Goal: Task Accomplishment & Management: Manage account settings

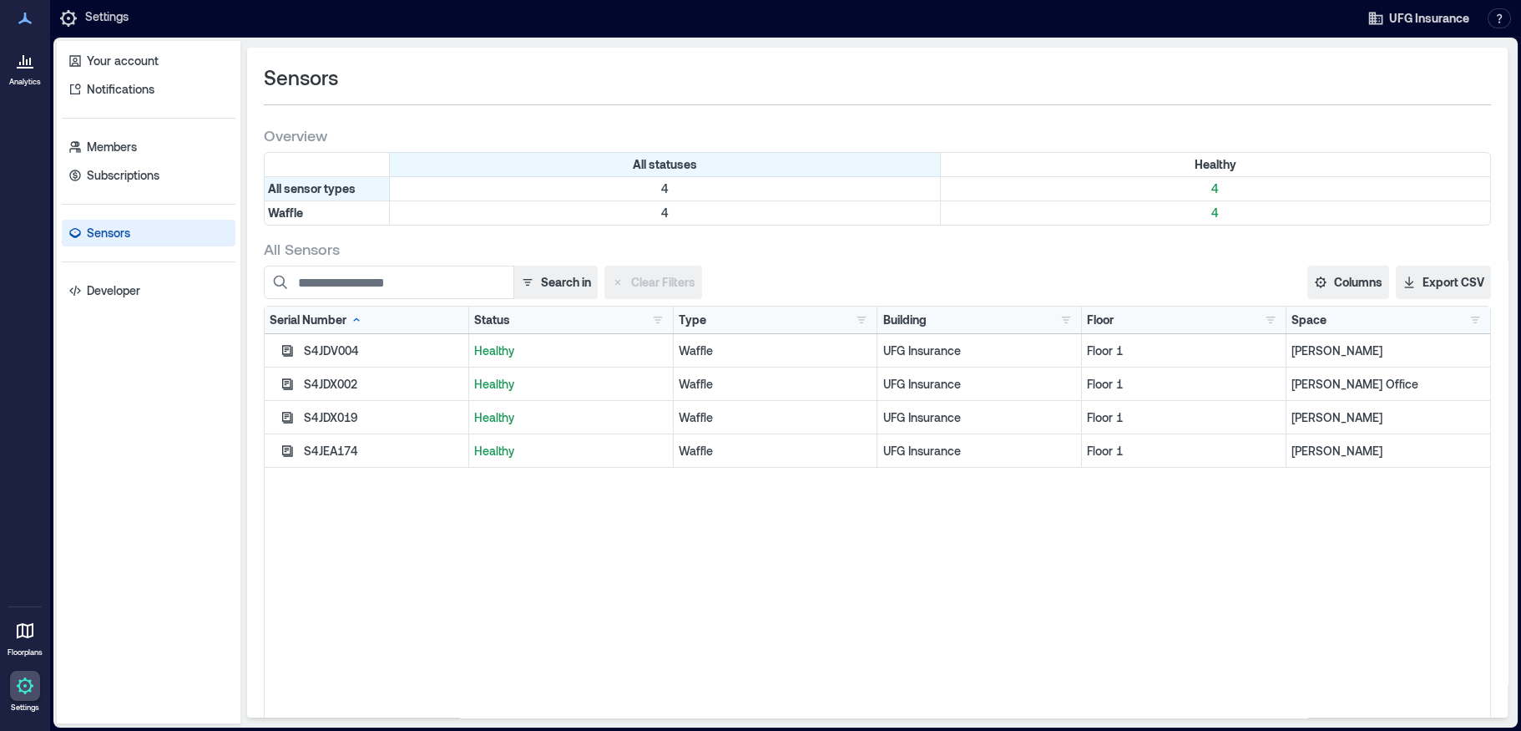
click at [13, 68] on div at bounding box center [25, 60] width 30 height 30
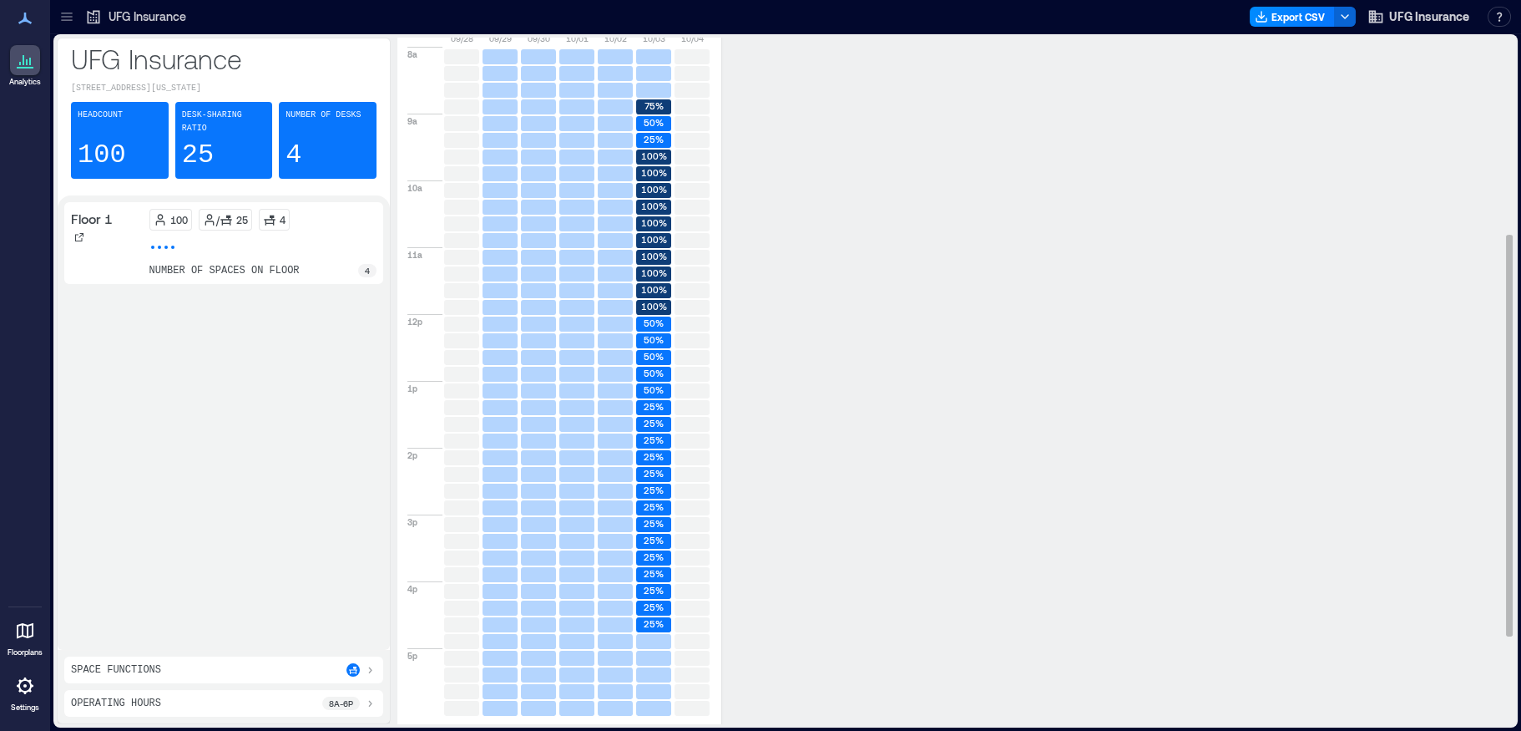
scroll to position [486, 0]
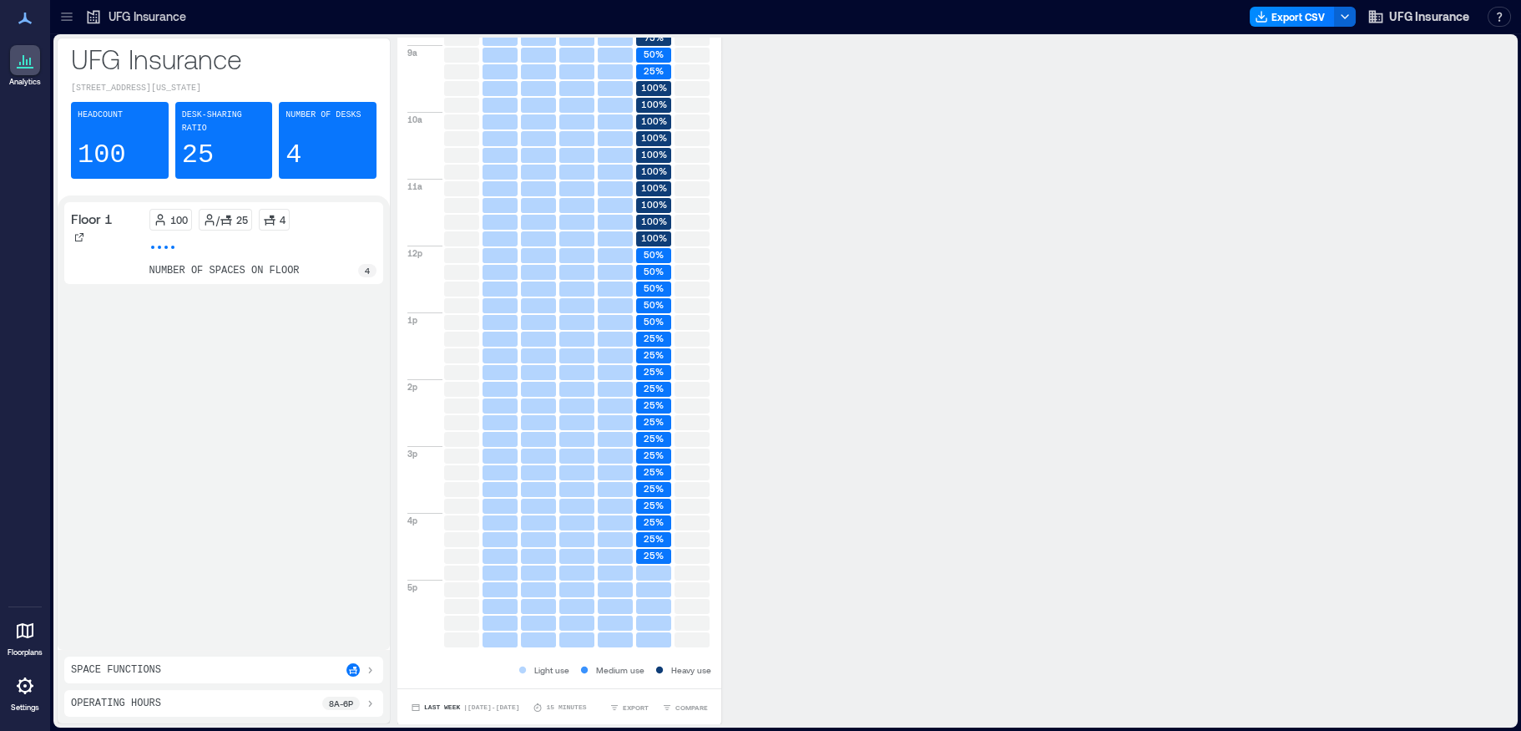
click at [369, 667] on icon at bounding box center [370, 670] width 3 height 7
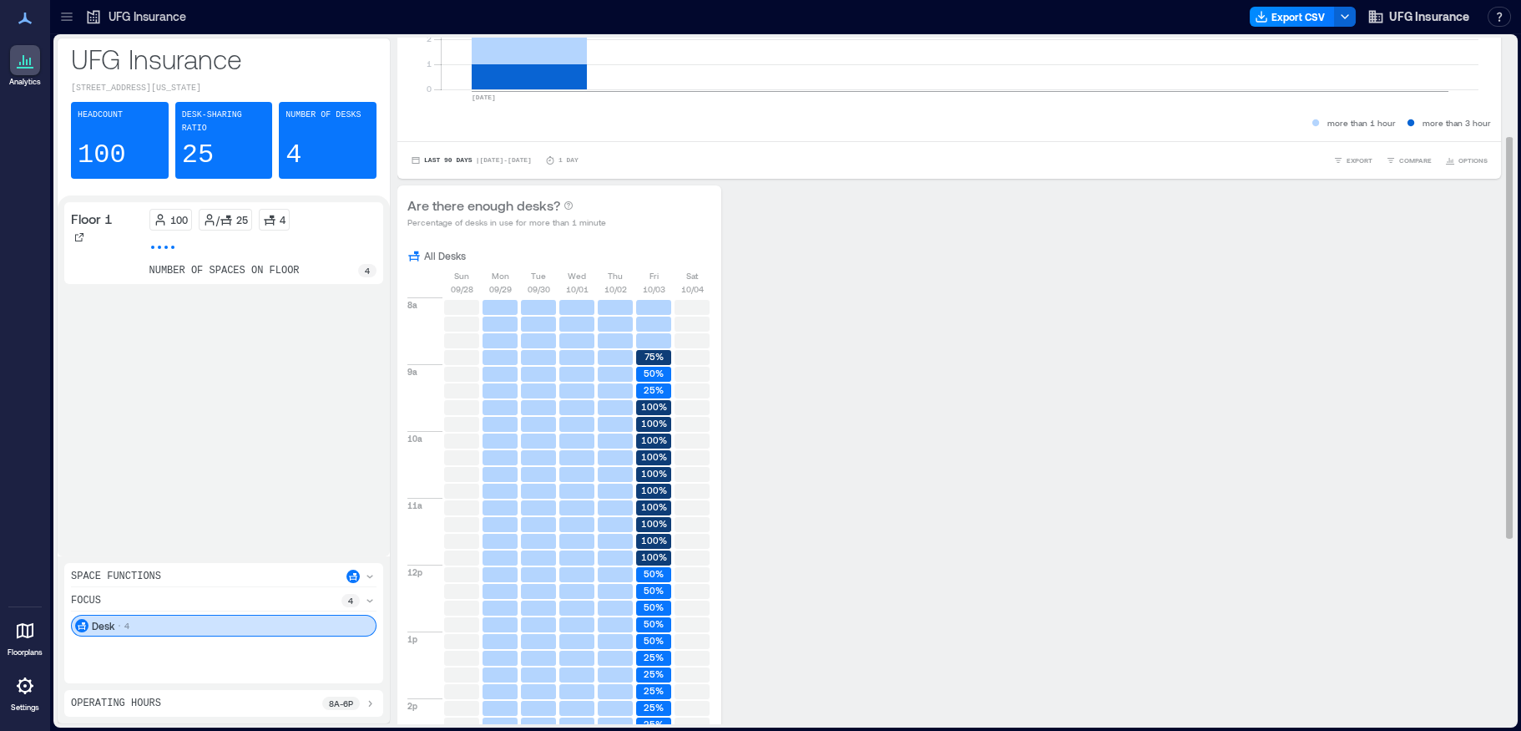
scroll to position [251, 0]
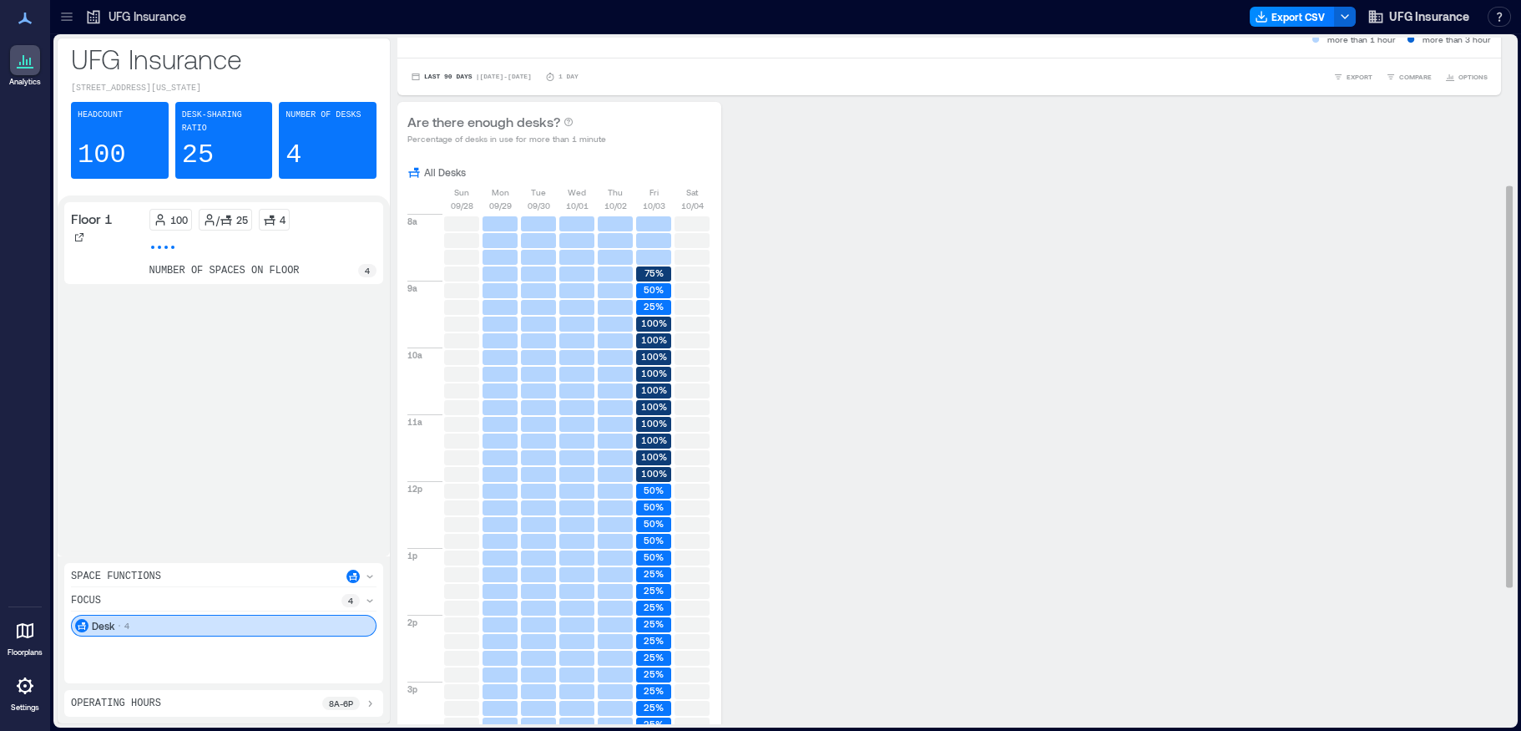
click at [649, 394] on text "100%" at bounding box center [654, 389] width 26 height 11
click at [648, 390] on text "100%" at bounding box center [654, 389] width 26 height 11
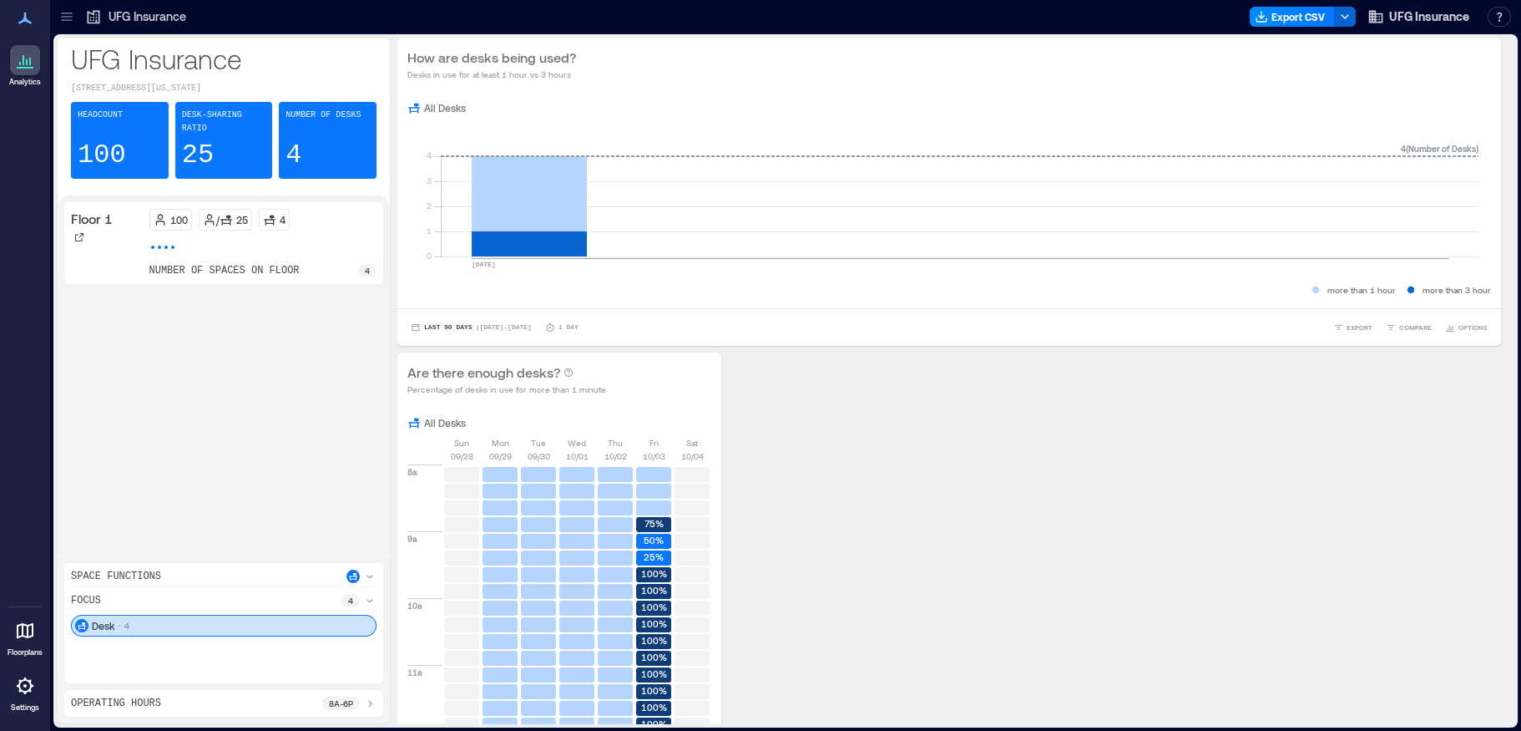
click at [314, 156] on div "Number of Desks 4" at bounding box center [328, 140] width 98 height 77
click at [365, 264] on p "4" at bounding box center [367, 270] width 5 height 13
click at [26, 10] on icon at bounding box center [25, 18] width 20 height 20
click at [21, 15] on icon at bounding box center [25, 18] width 20 height 20
click at [29, 65] on icon at bounding box center [25, 60] width 20 height 20
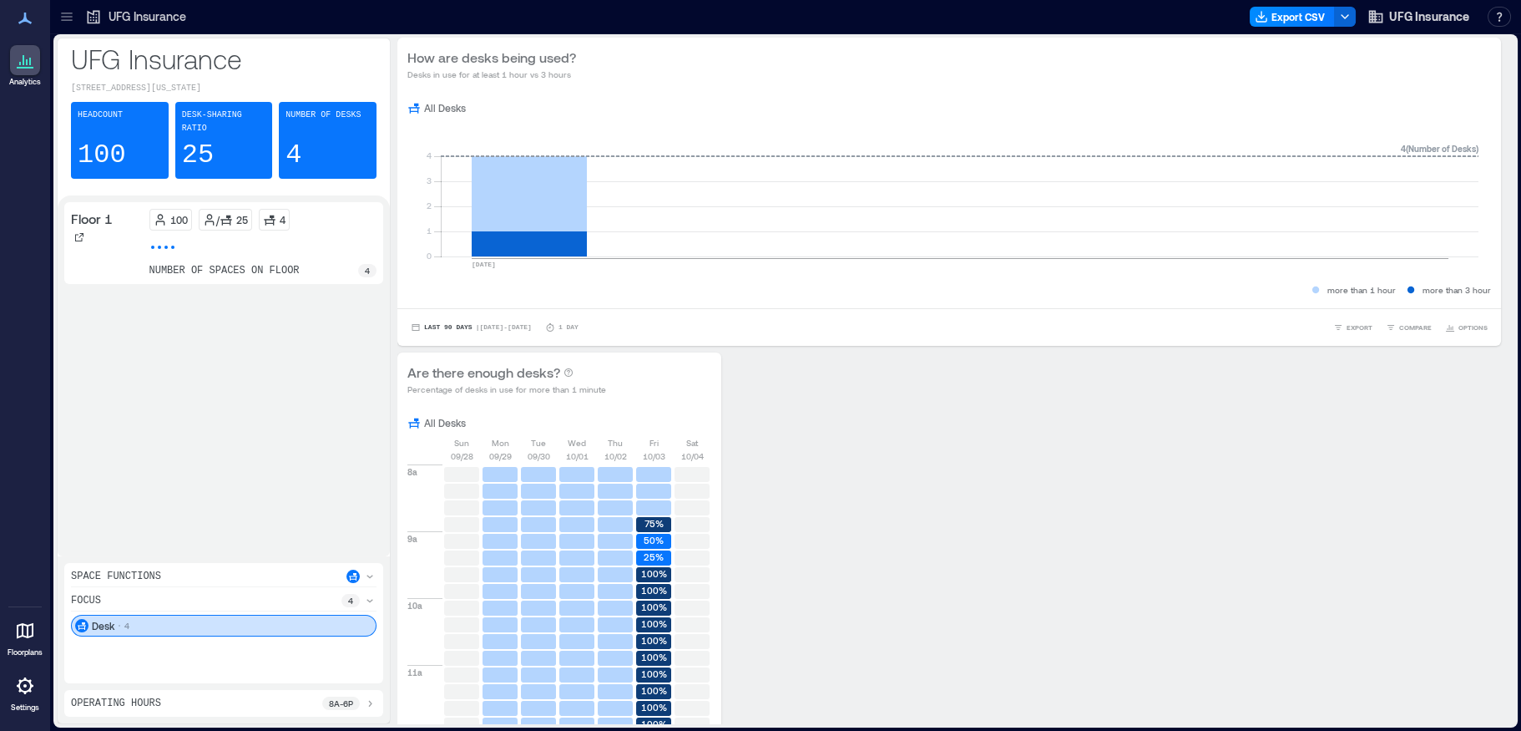
click at [23, 20] on icon at bounding box center [24, 19] width 13 height 12
click at [141, 20] on p "UFG Insurance" at bounding box center [148, 16] width 78 height 17
drag, startPoint x: 1497, startPoint y: 0, endPoint x: 823, endPoint y: 491, distance: 833.8
click at [1308, 14] on button "Export CSV" at bounding box center [1292, 17] width 85 height 20
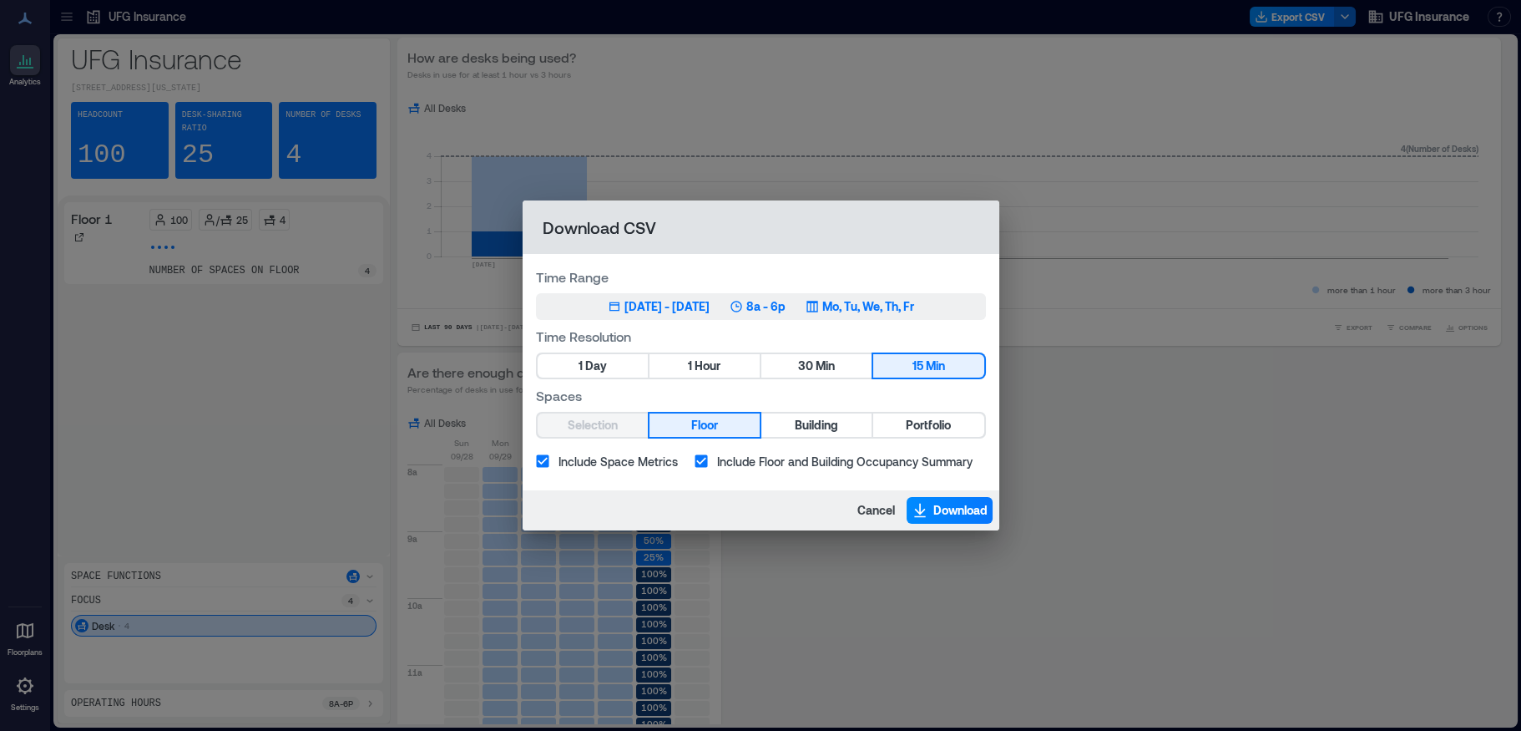
click at [675, 308] on div "[DATE] - [DATE]" at bounding box center [667, 306] width 85 height 17
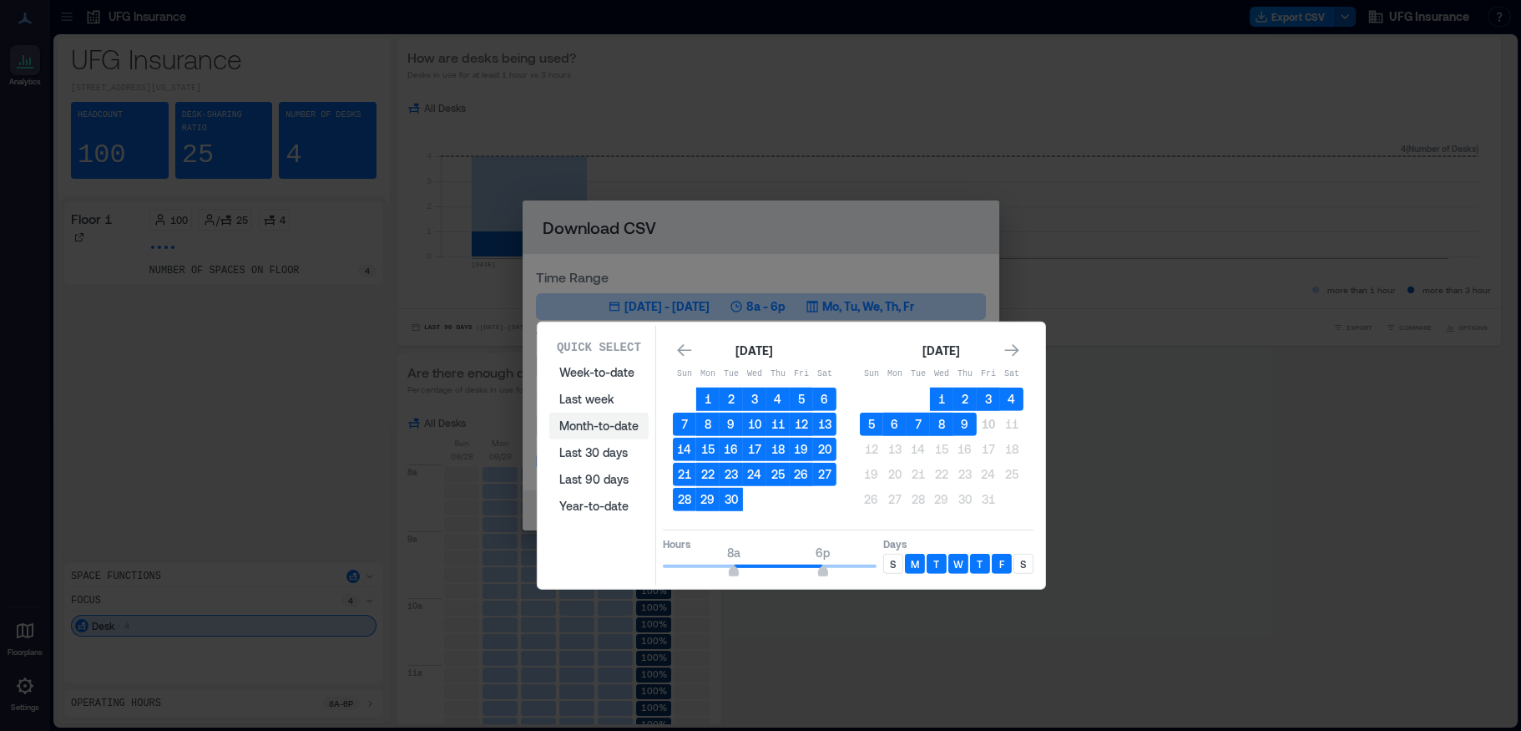
click at [590, 424] on button "Month-to-date" at bounding box center [598, 426] width 99 height 27
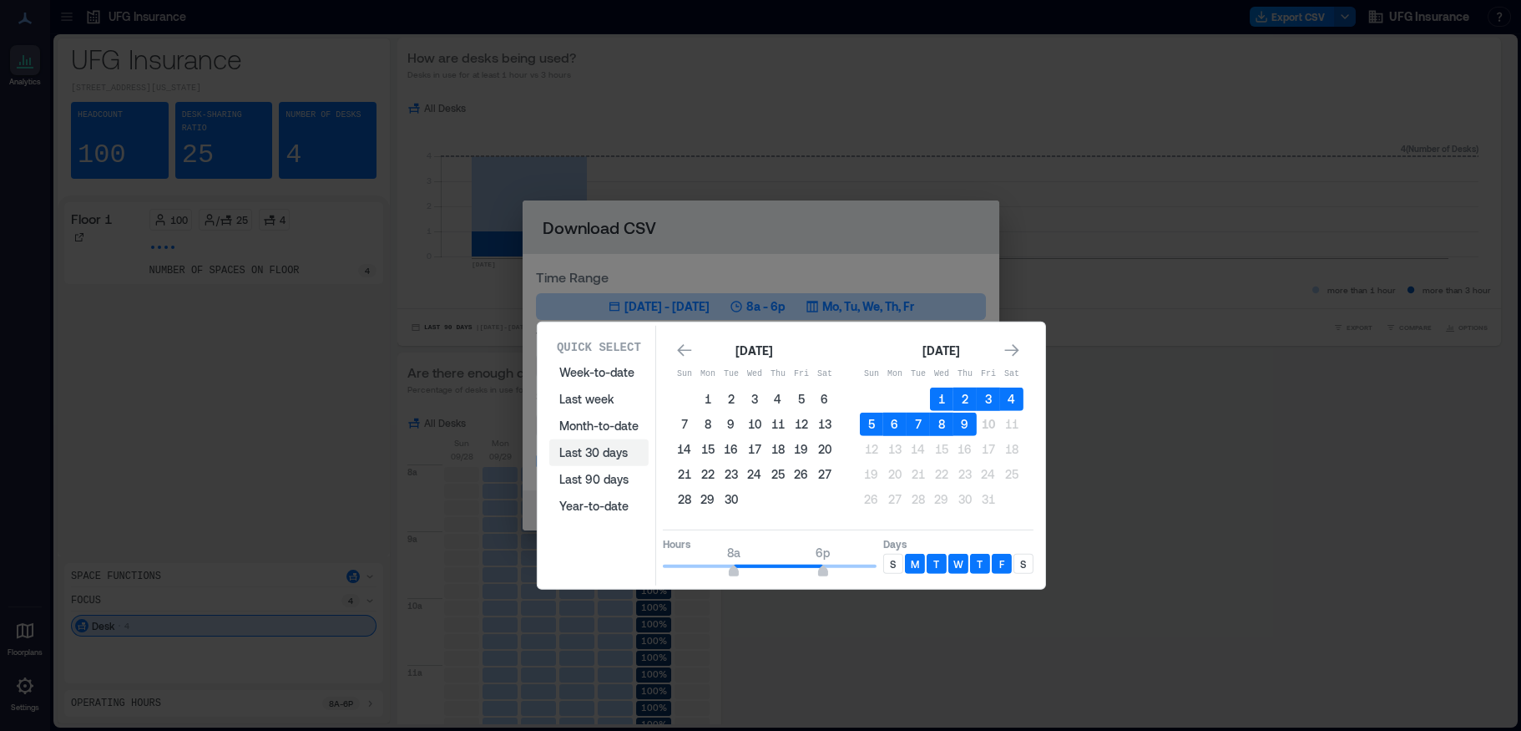
click at [581, 453] on button "Last 30 days" at bounding box center [598, 452] width 99 height 27
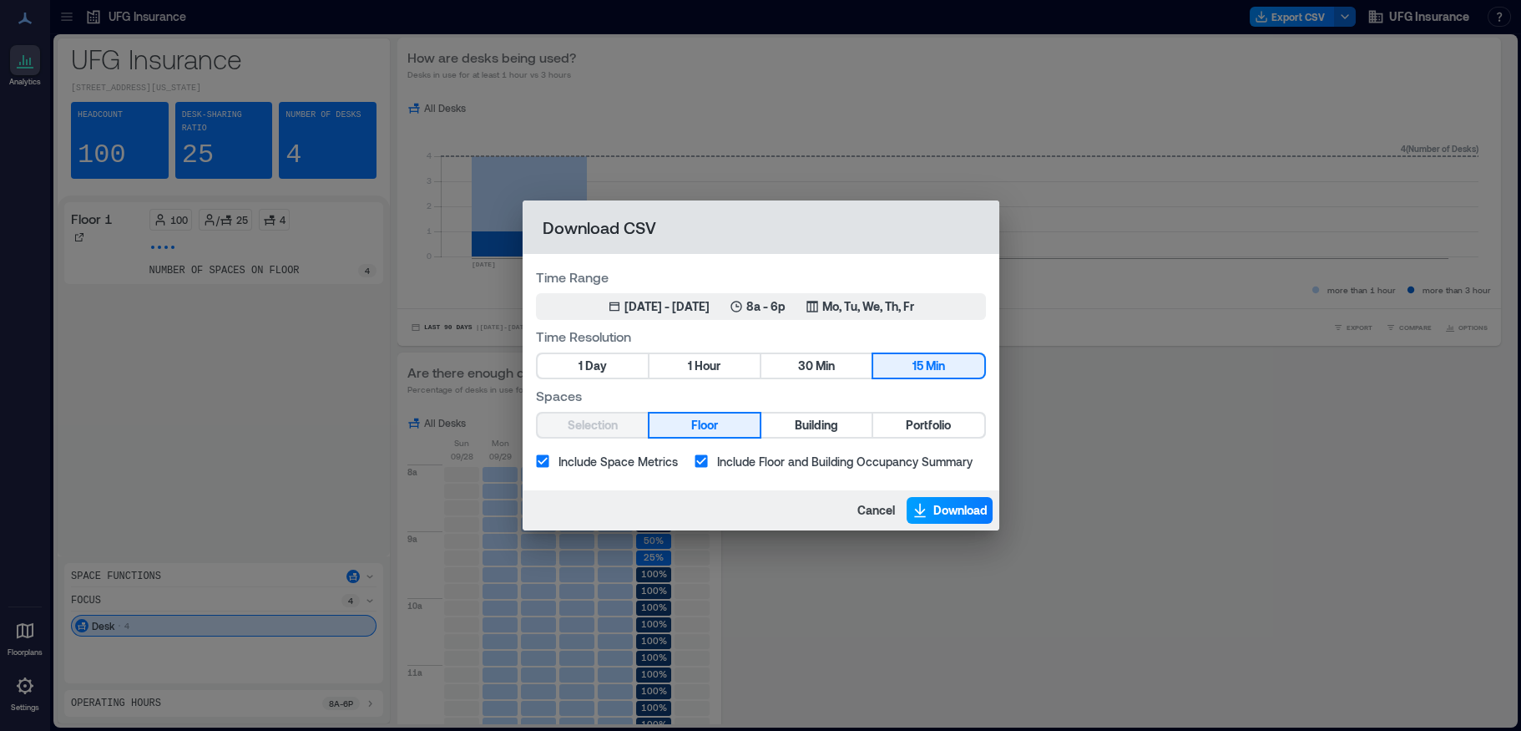
click at [947, 505] on span "Download" at bounding box center [961, 510] width 54 height 17
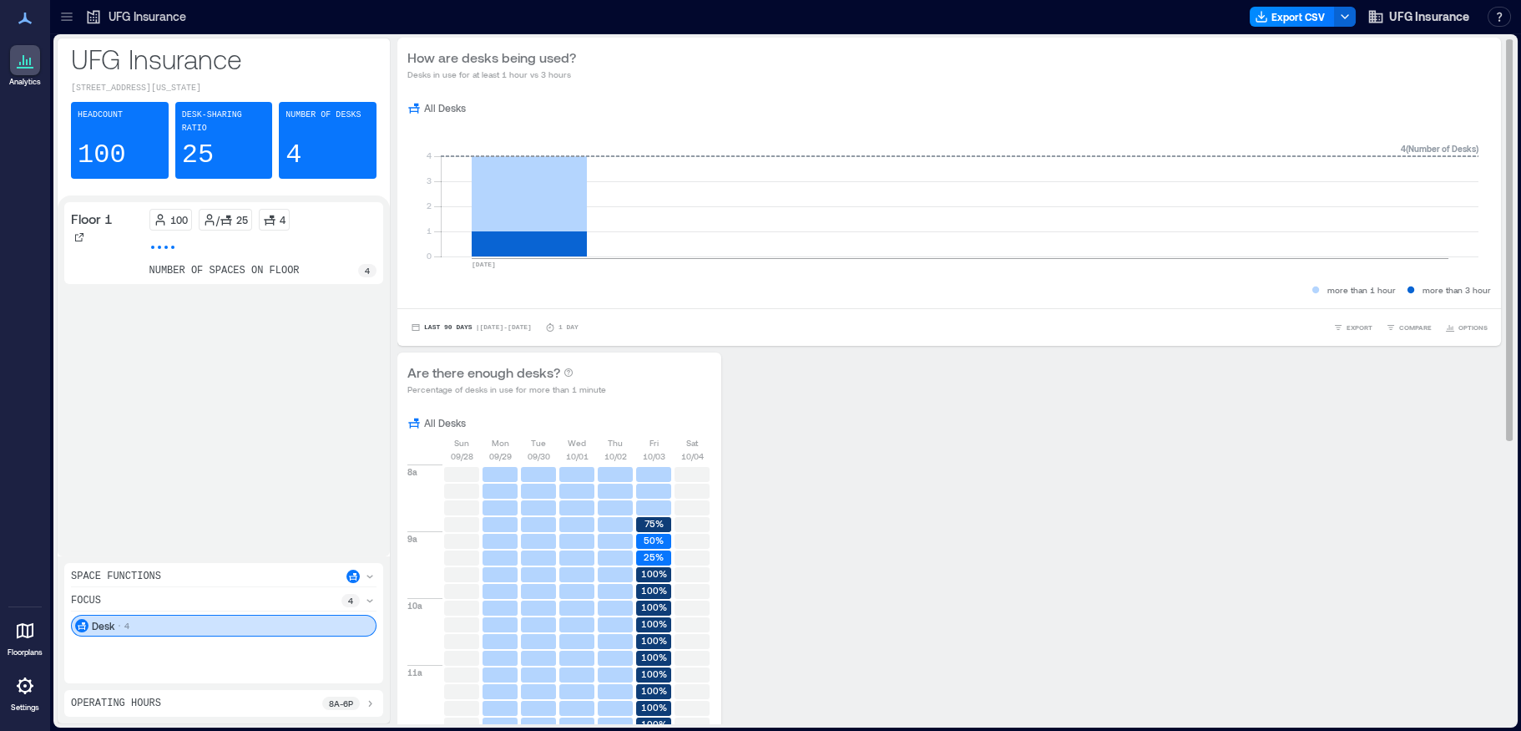
click at [1294, 11] on button "Export CSV" at bounding box center [1292, 17] width 85 height 20
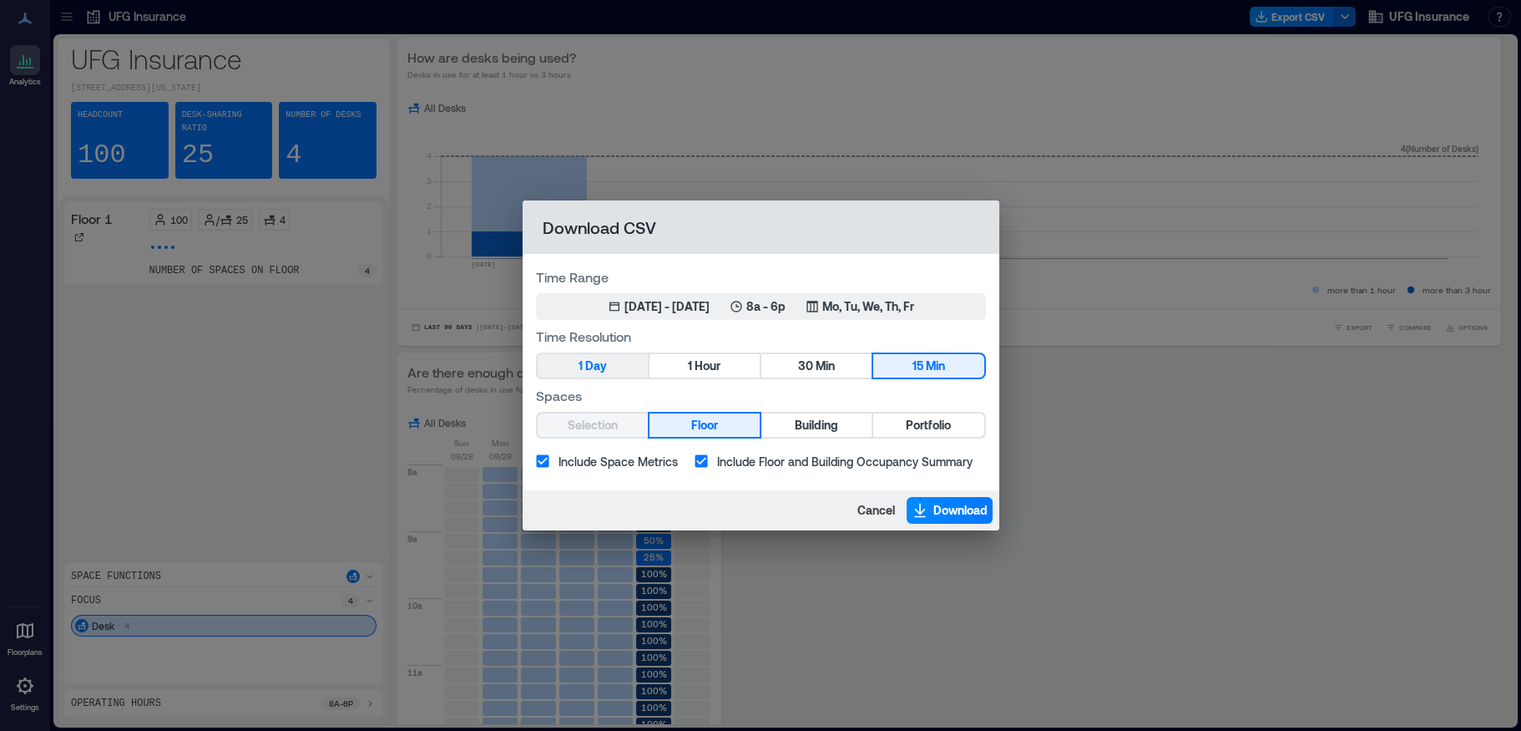
click at [582, 364] on button "1 Day" at bounding box center [593, 365] width 110 height 23
click at [938, 506] on span "Download" at bounding box center [961, 510] width 54 height 17
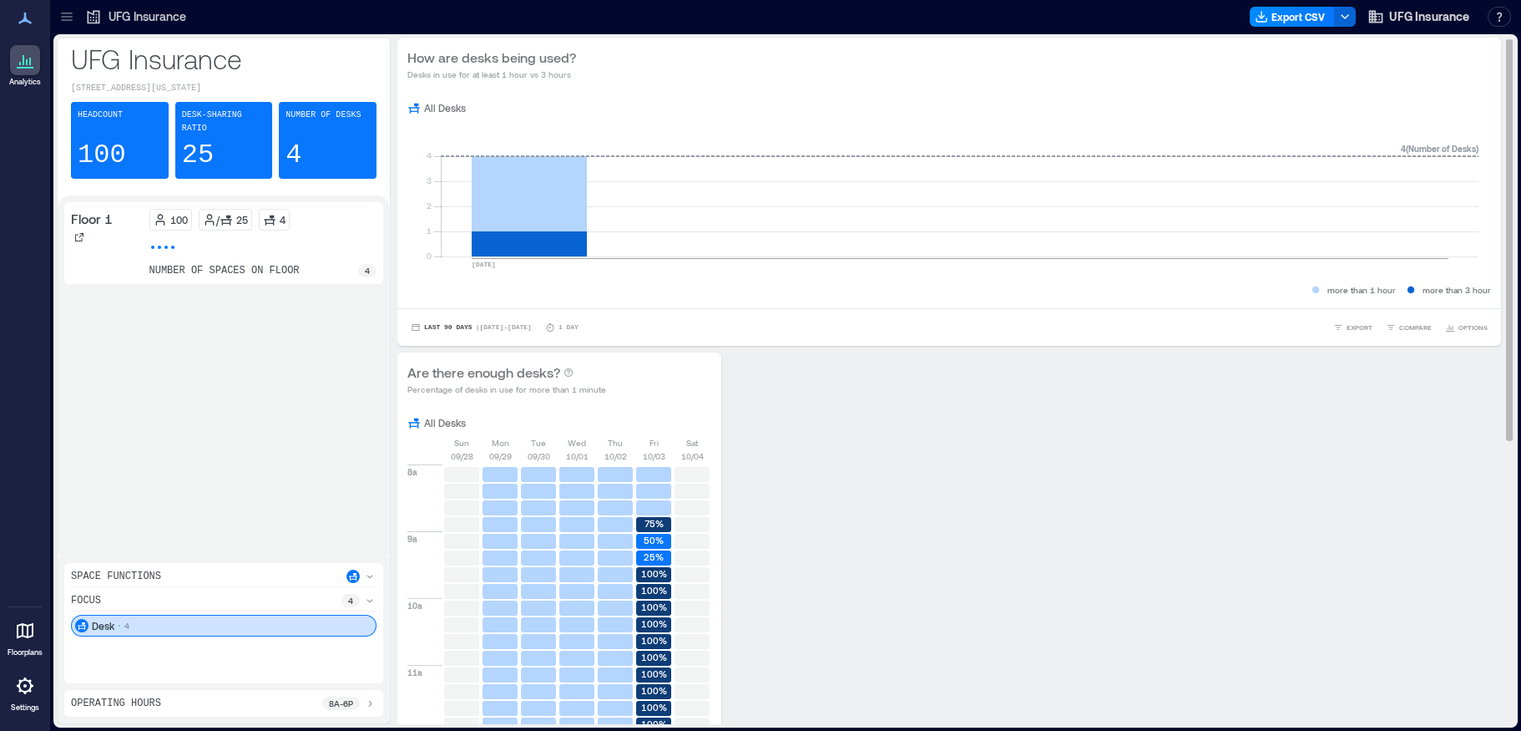
click at [63, 11] on icon at bounding box center [66, 16] width 17 height 17
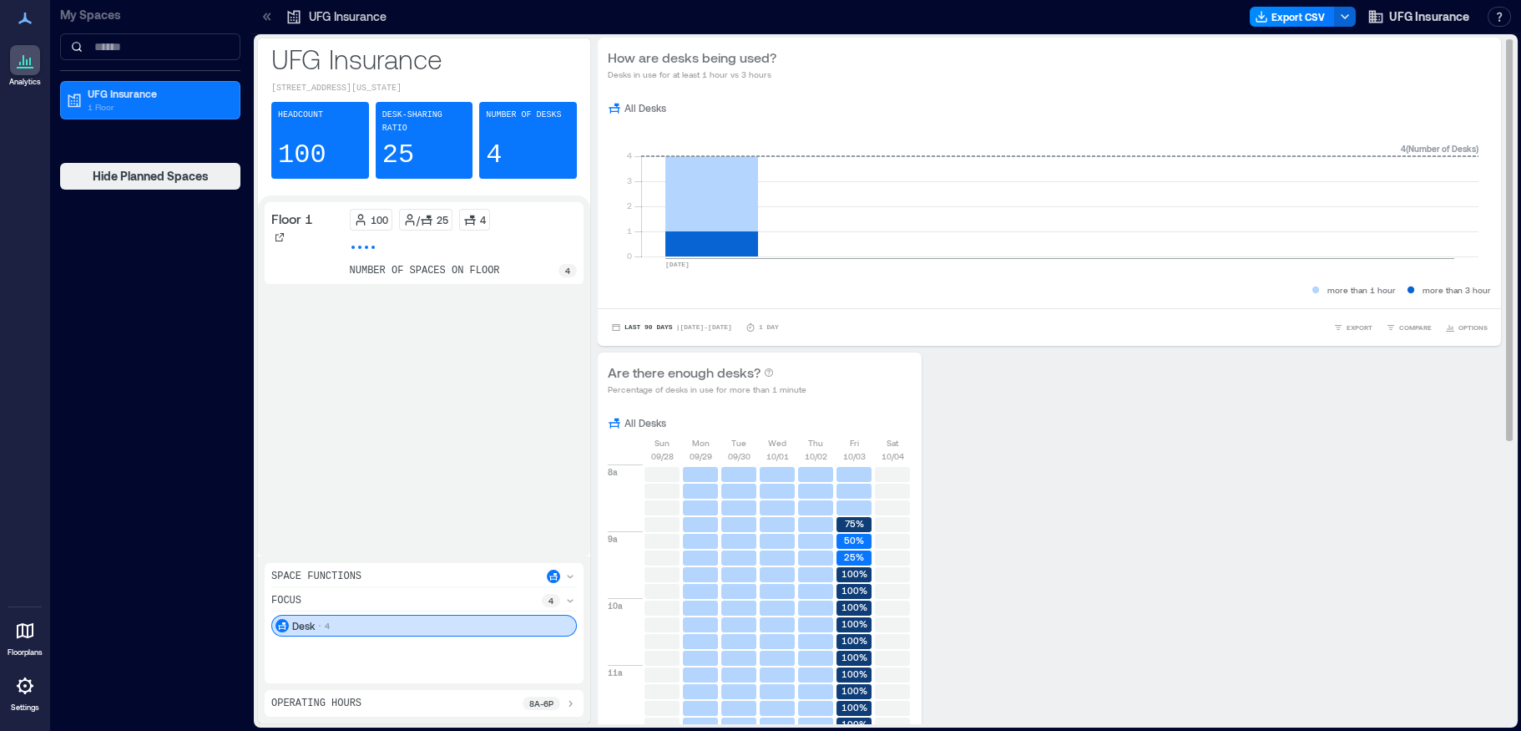
click at [1450, 15] on span "UFG Insurance" at bounding box center [1430, 16] width 80 height 17
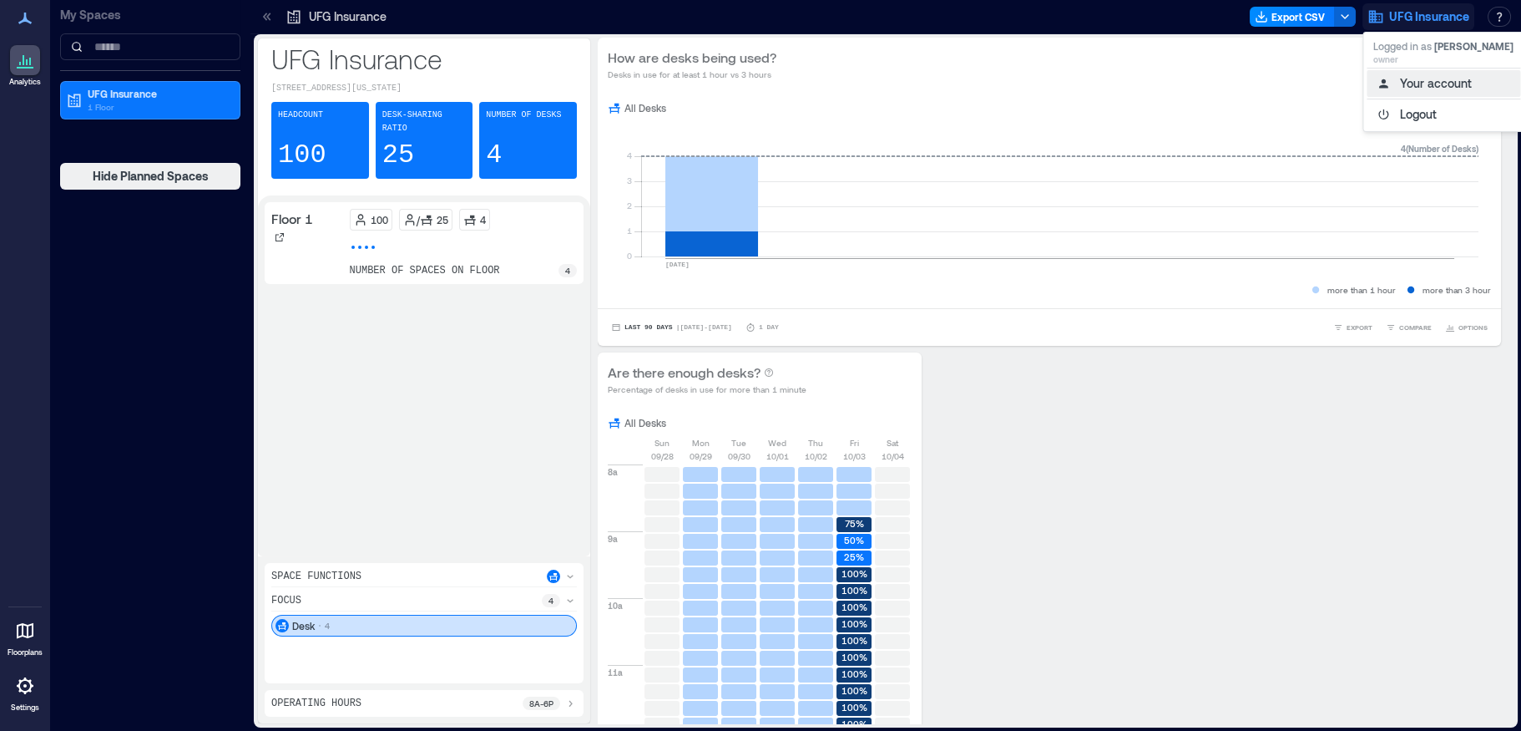
click at [1423, 80] on button "Your account" at bounding box center [1444, 83] width 154 height 27
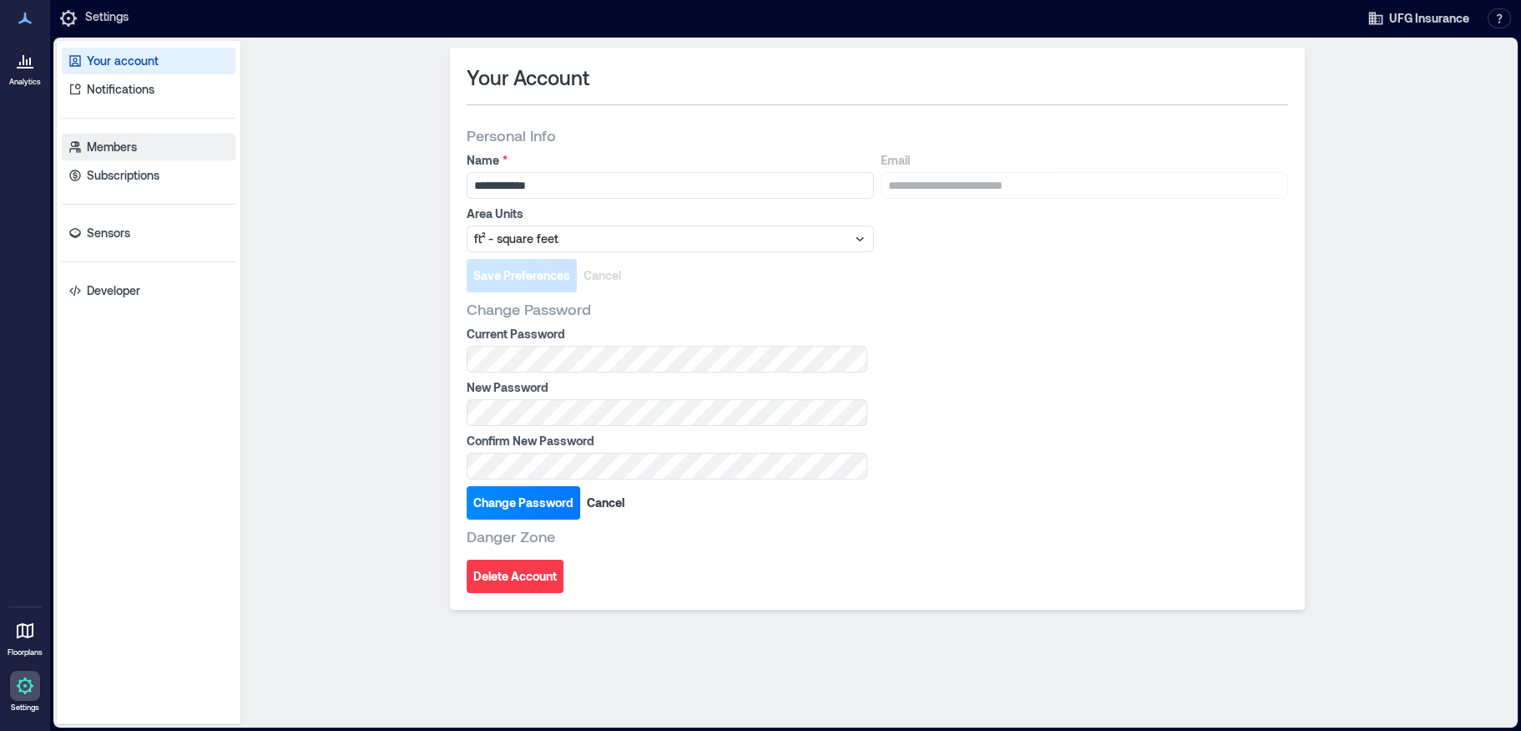
click at [109, 142] on p "Members" at bounding box center [112, 147] width 50 height 17
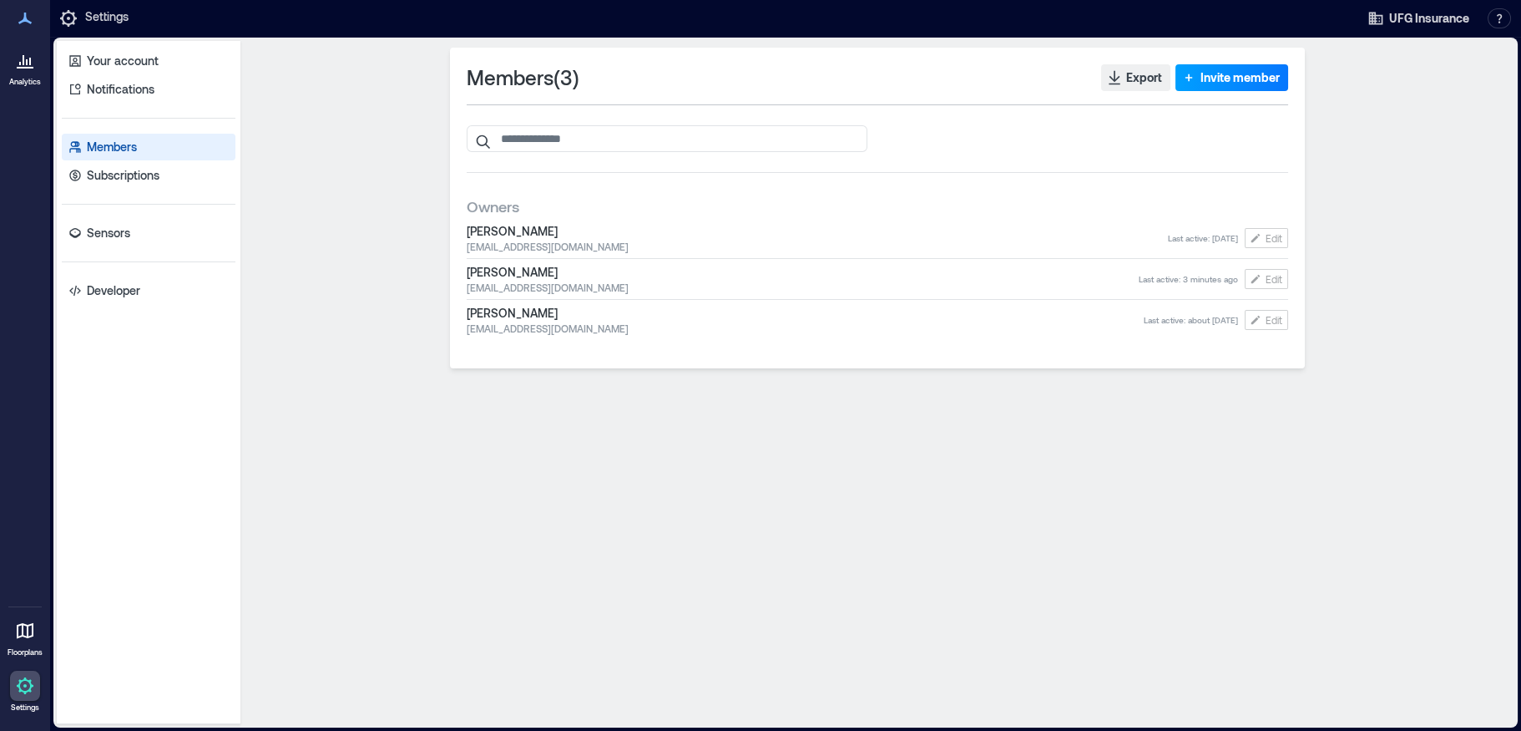
click at [1238, 73] on span "Invite member" at bounding box center [1240, 77] width 79 height 17
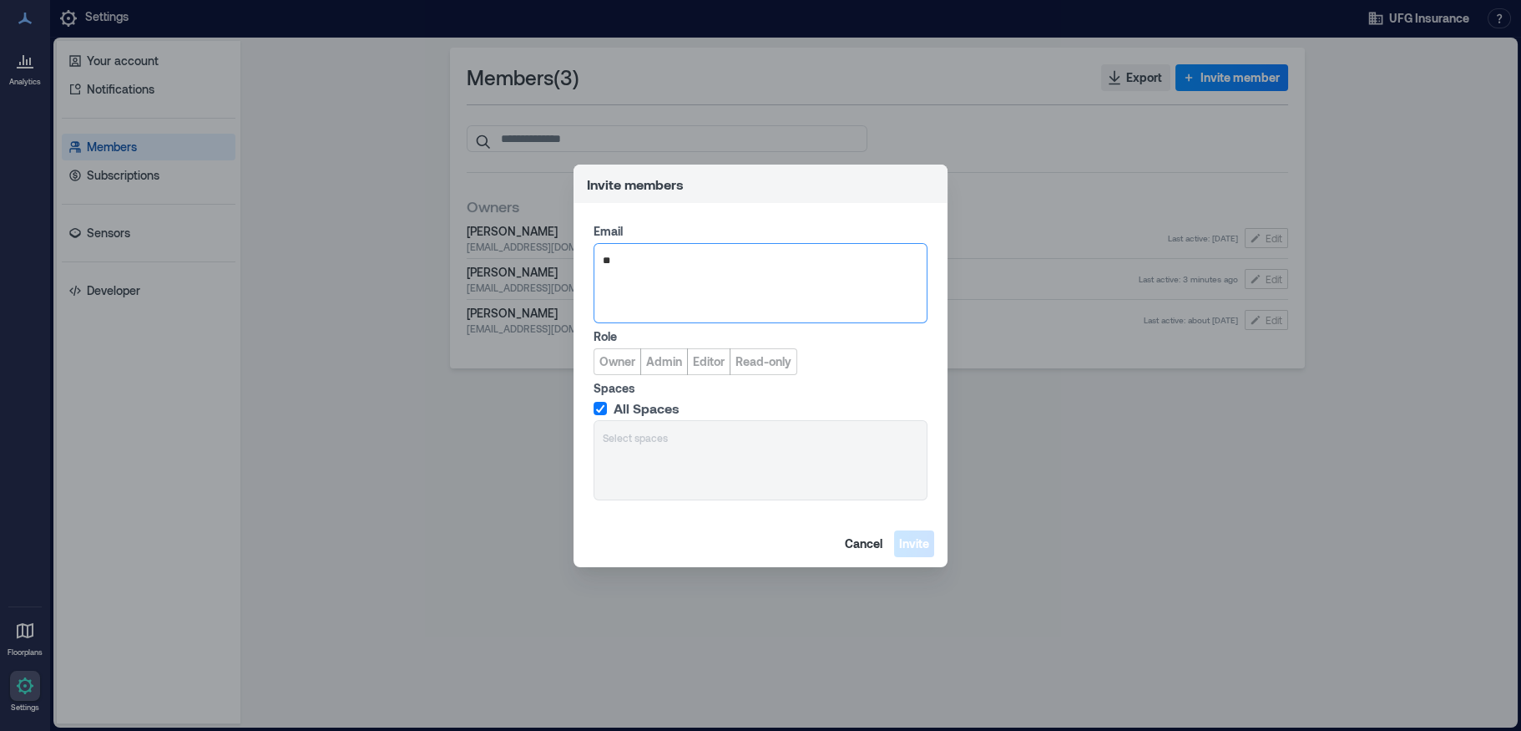
type input "*"
paste input "**********"
type input "**********"
click at [704, 292] on div at bounding box center [761, 283] width 334 height 80
paste input "**********"
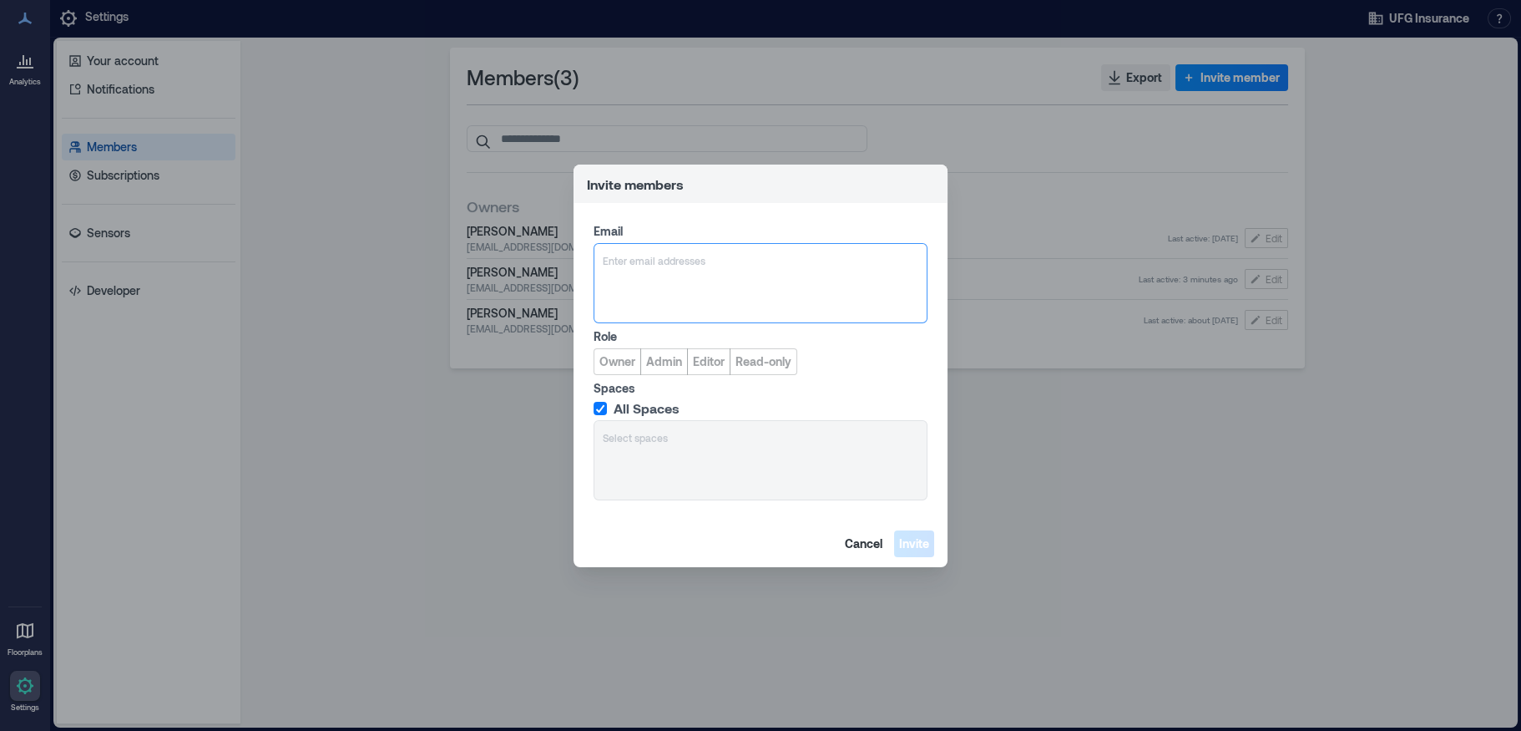
type input "**********"
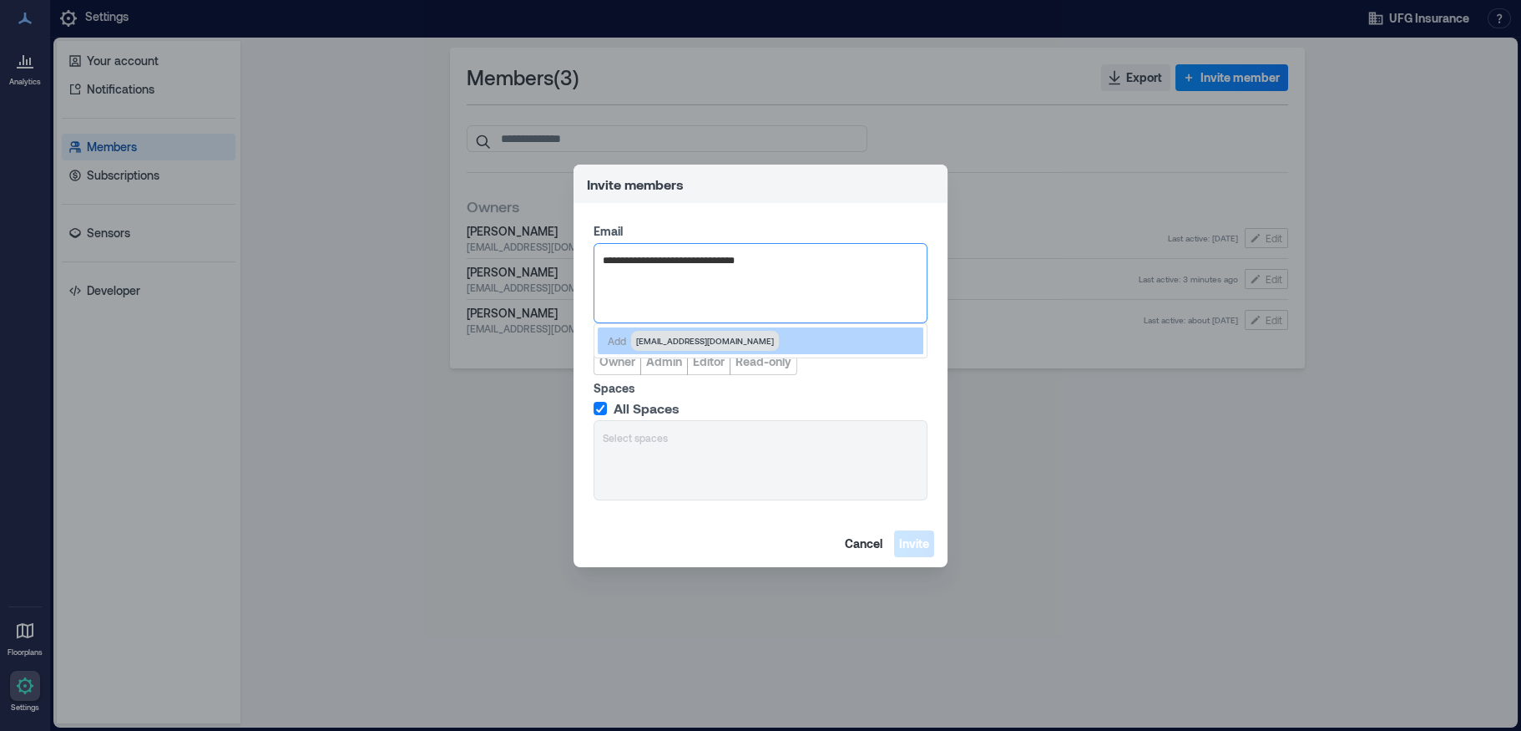
click at [721, 345] on span "[EMAIL_ADDRESS][DOMAIN_NAME]" at bounding box center [705, 340] width 138 height 13
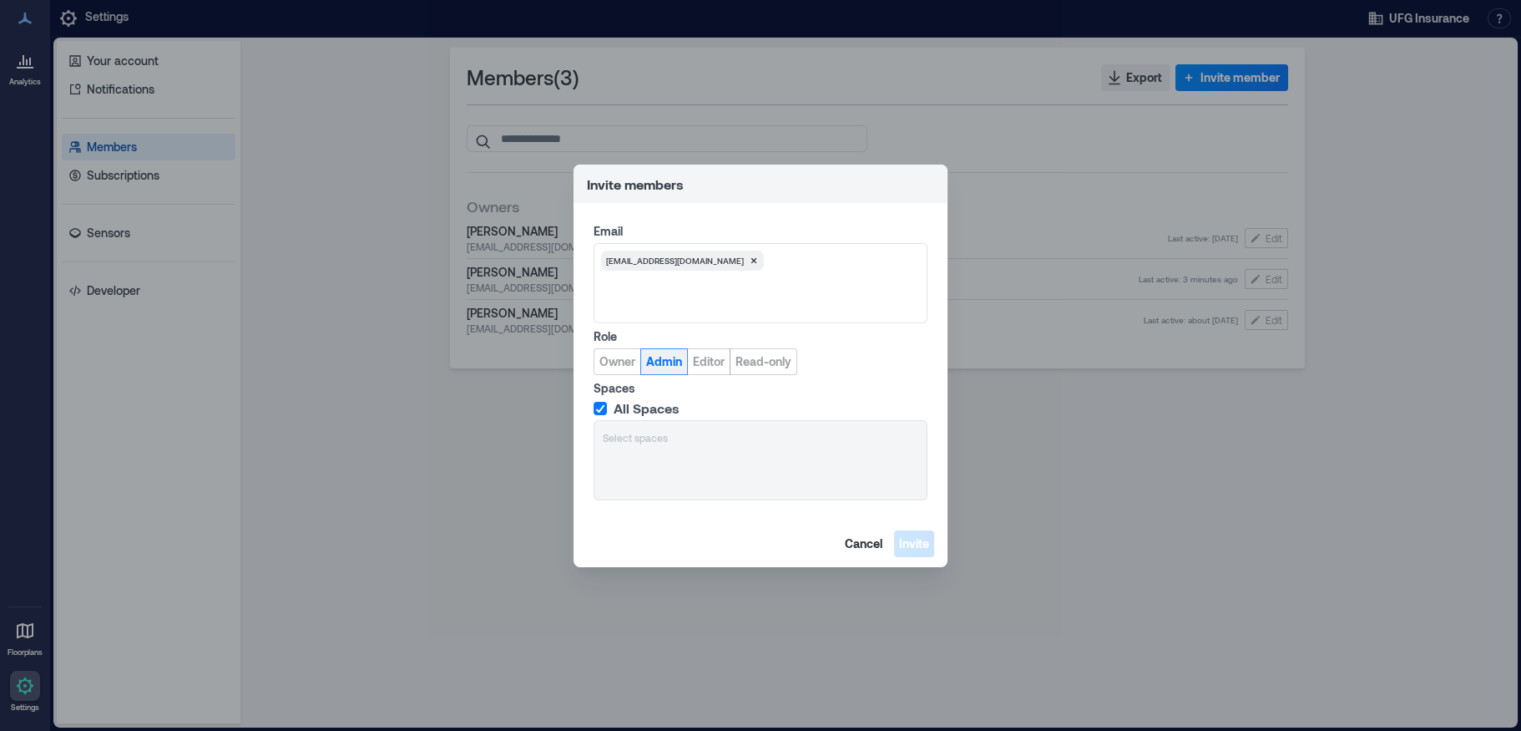
click at [661, 362] on span "Admin" at bounding box center [664, 361] width 36 height 17
click at [903, 539] on span "Invite" at bounding box center [914, 543] width 30 height 17
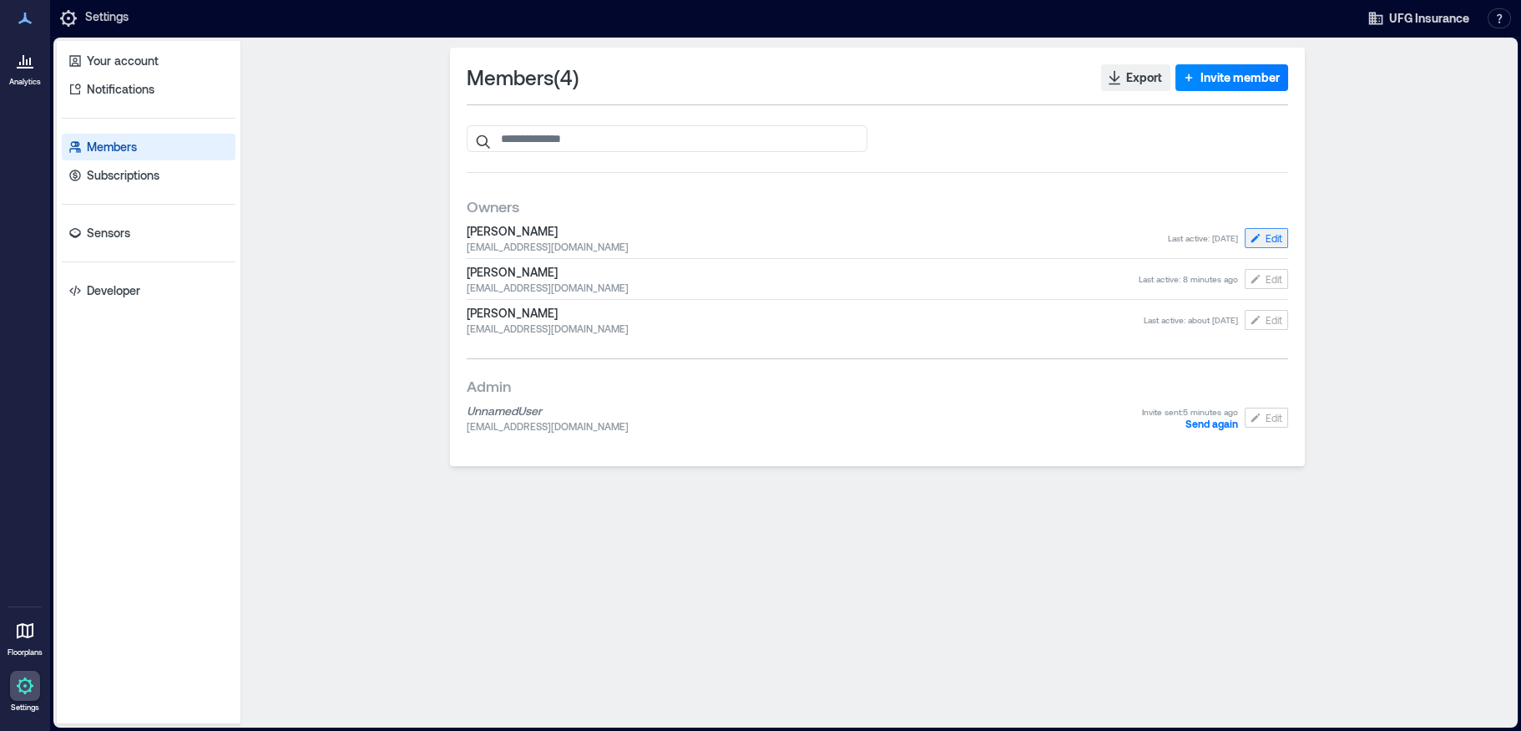
click at [1273, 236] on span "Edit" at bounding box center [1274, 237] width 17 height 13
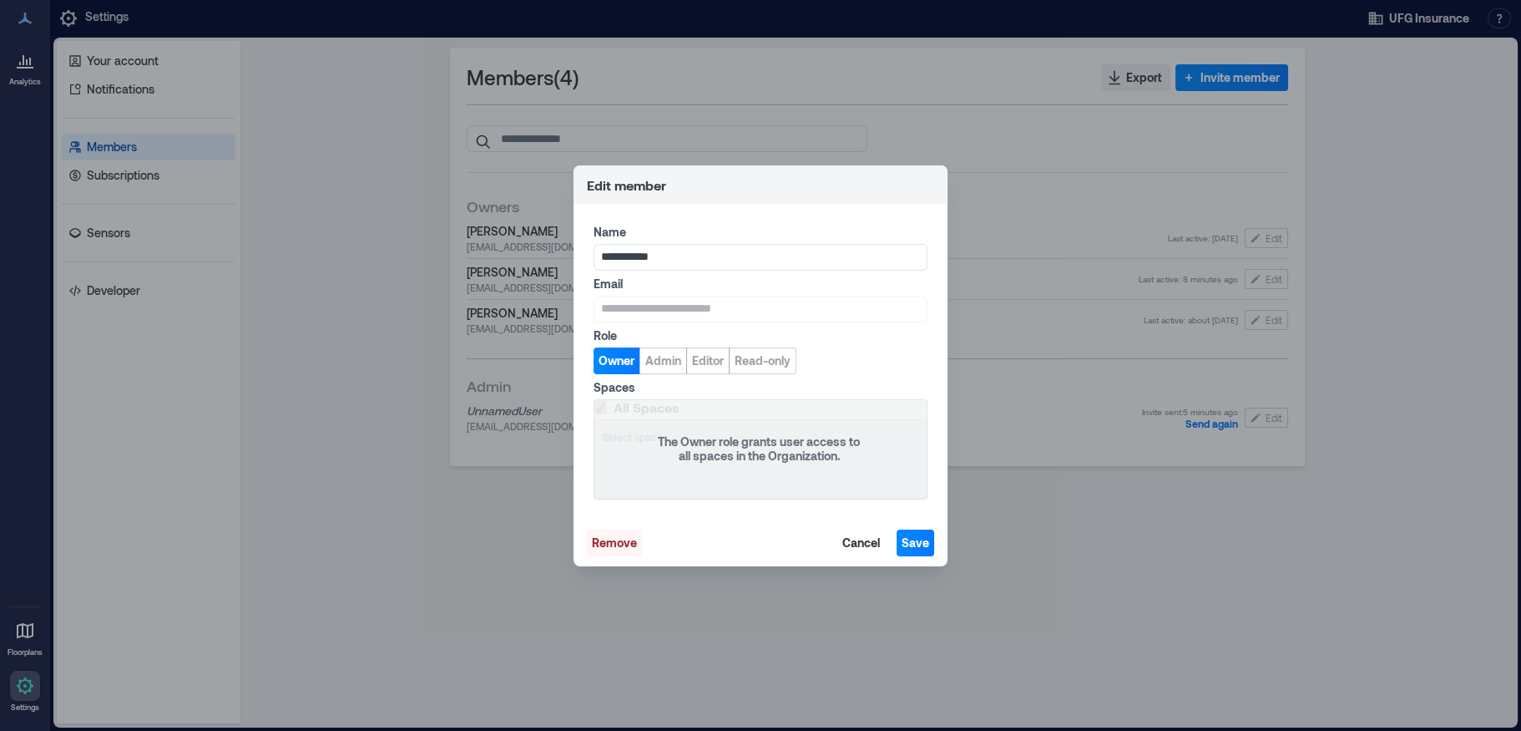
click at [600, 548] on span "Remove" at bounding box center [614, 542] width 45 height 17
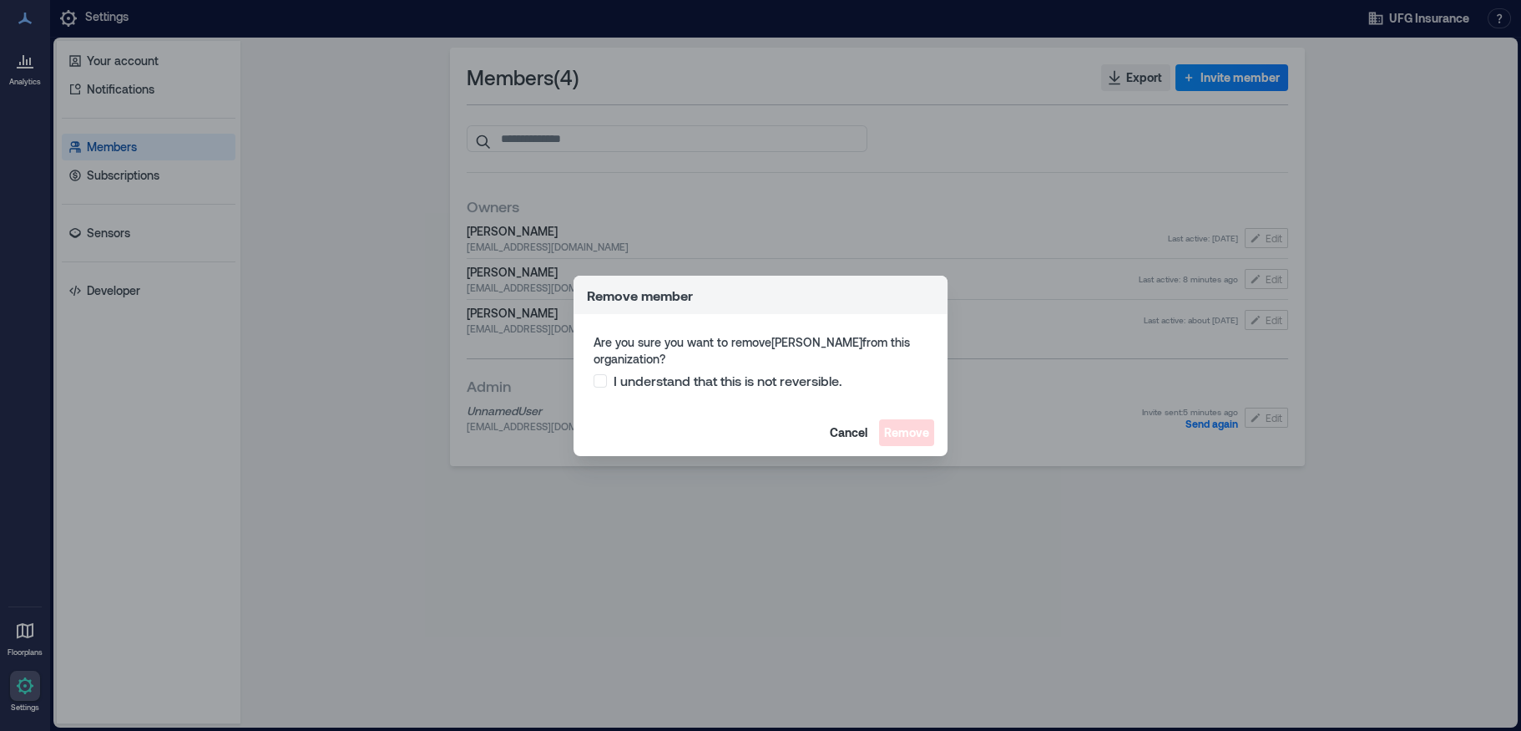
click at [596, 377] on span at bounding box center [600, 380] width 13 height 13
click at [894, 434] on span "Remove" at bounding box center [906, 432] width 45 height 17
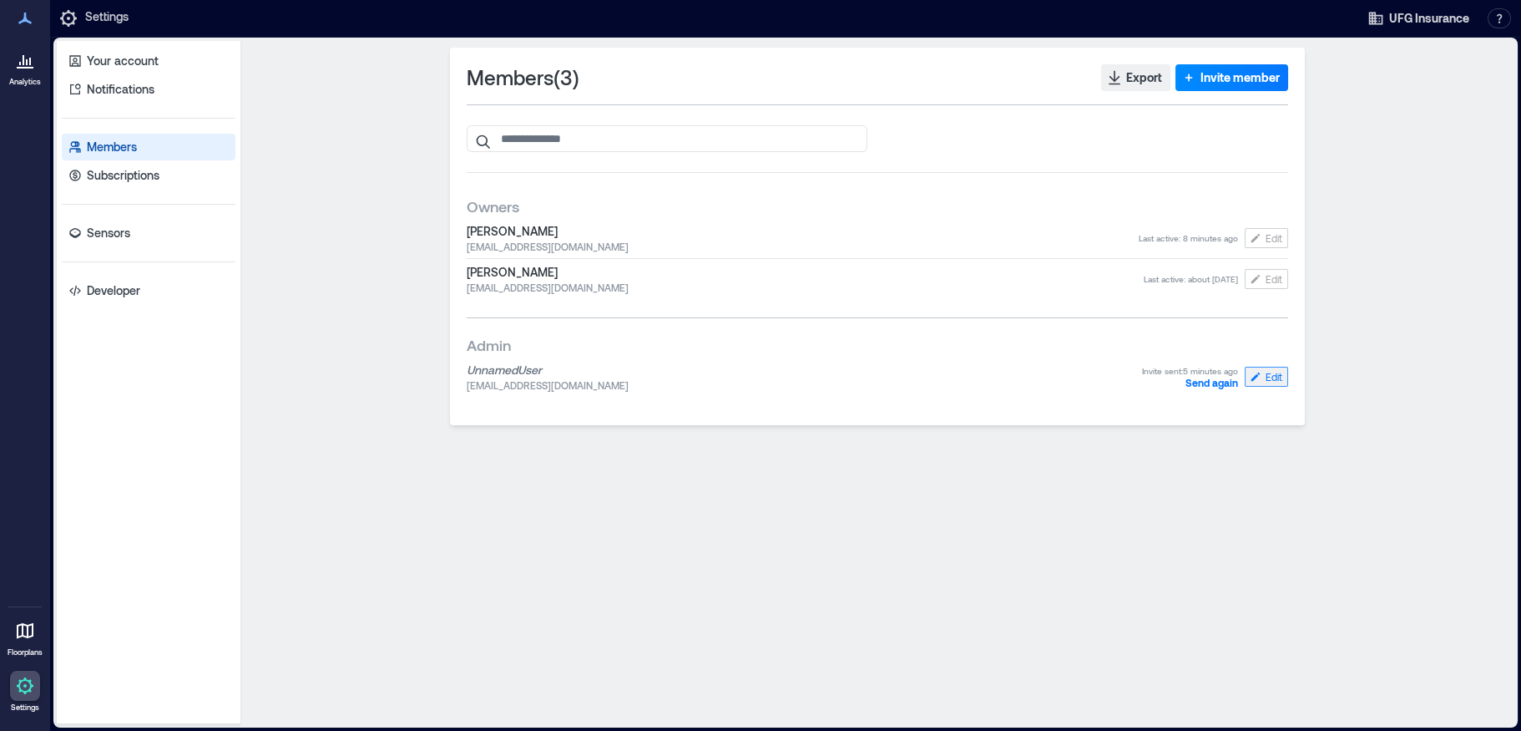
click at [1263, 376] on icon "button" at bounding box center [1255, 376] width 13 height 13
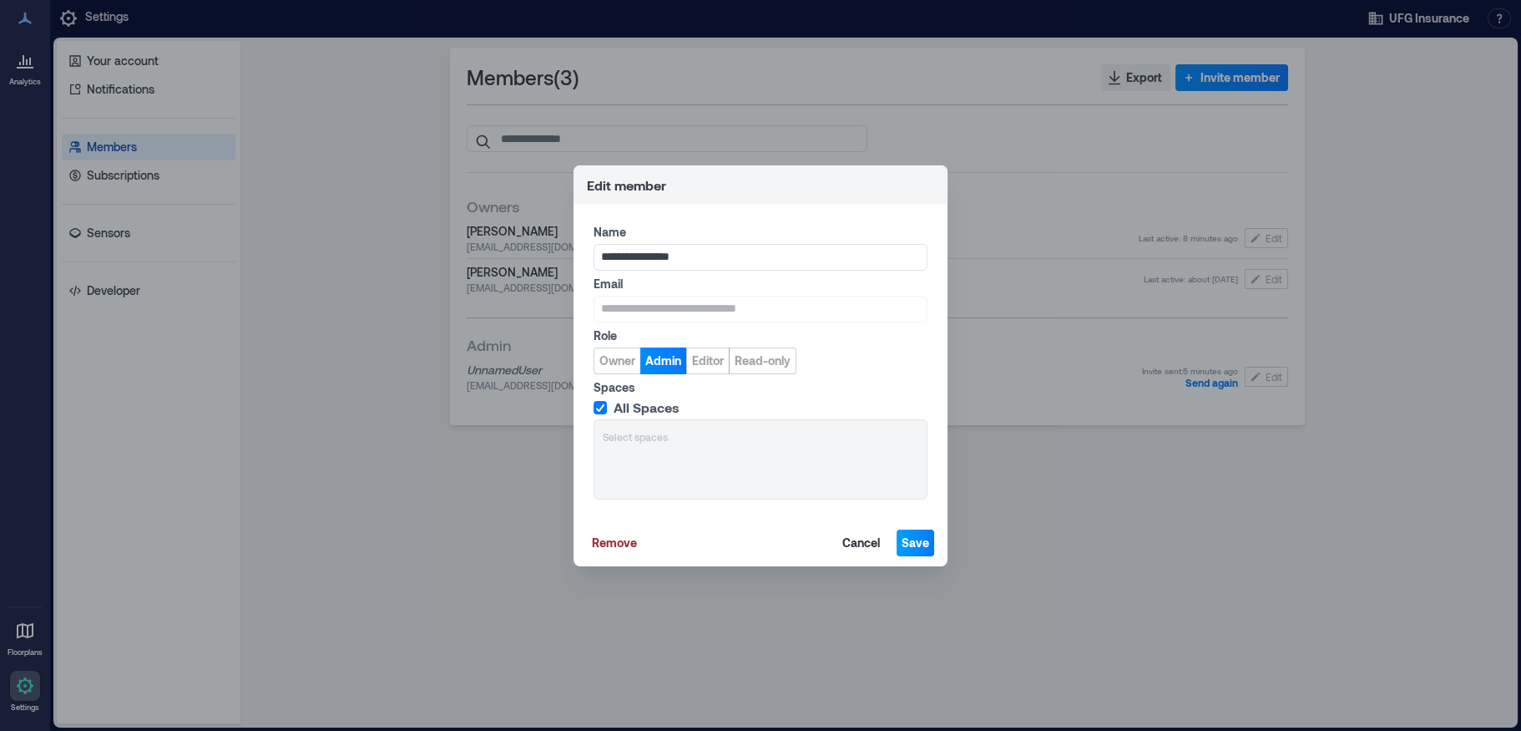
type input "**********"
click at [909, 539] on span "Save" at bounding box center [916, 542] width 28 height 17
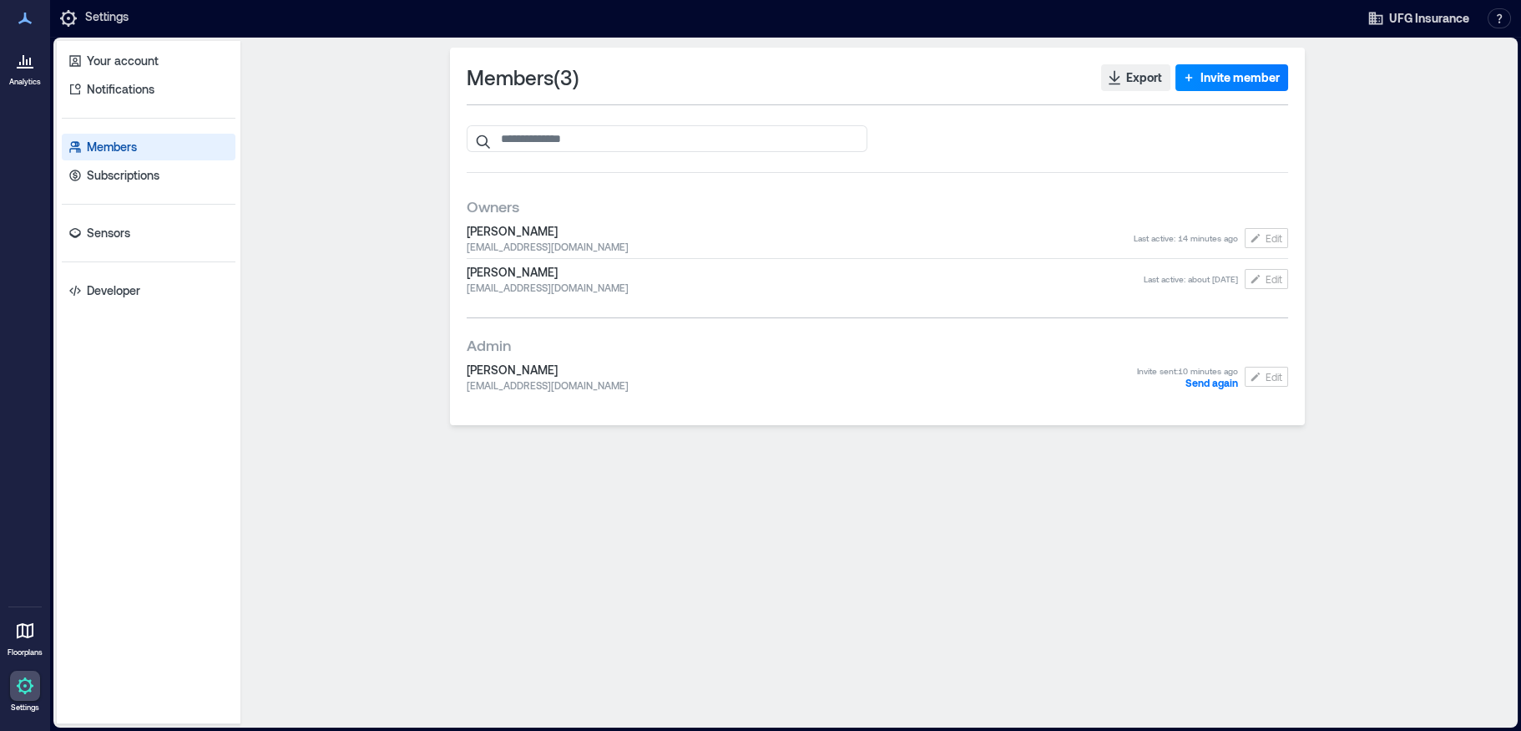
click at [116, 140] on p "Members" at bounding box center [112, 147] width 50 height 17
click at [30, 59] on icon at bounding box center [30, 62] width 2 height 8
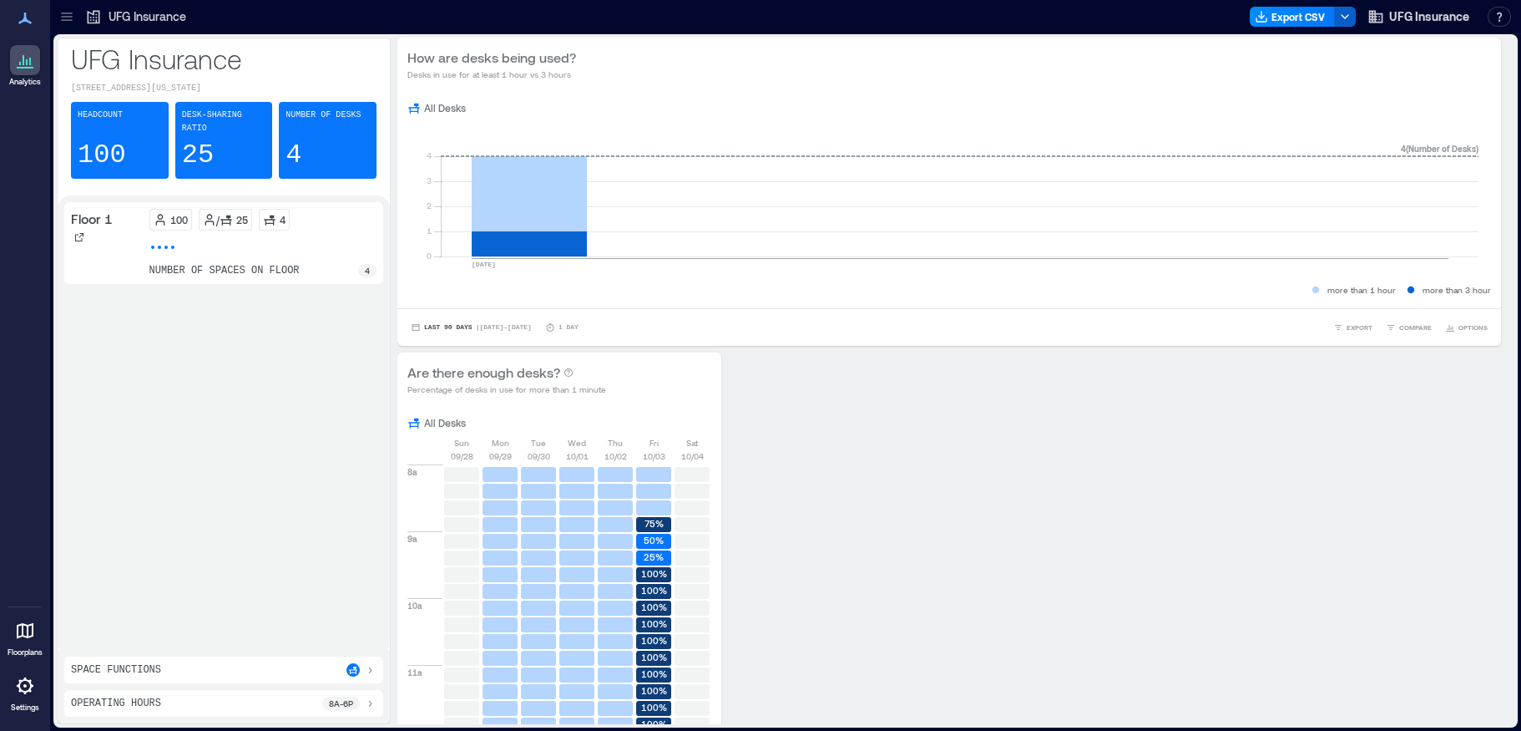
click at [1344, 13] on icon "button" at bounding box center [1345, 16] width 13 height 13
click at [1292, 12] on button "Export CSV" at bounding box center [1292, 17] width 85 height 20
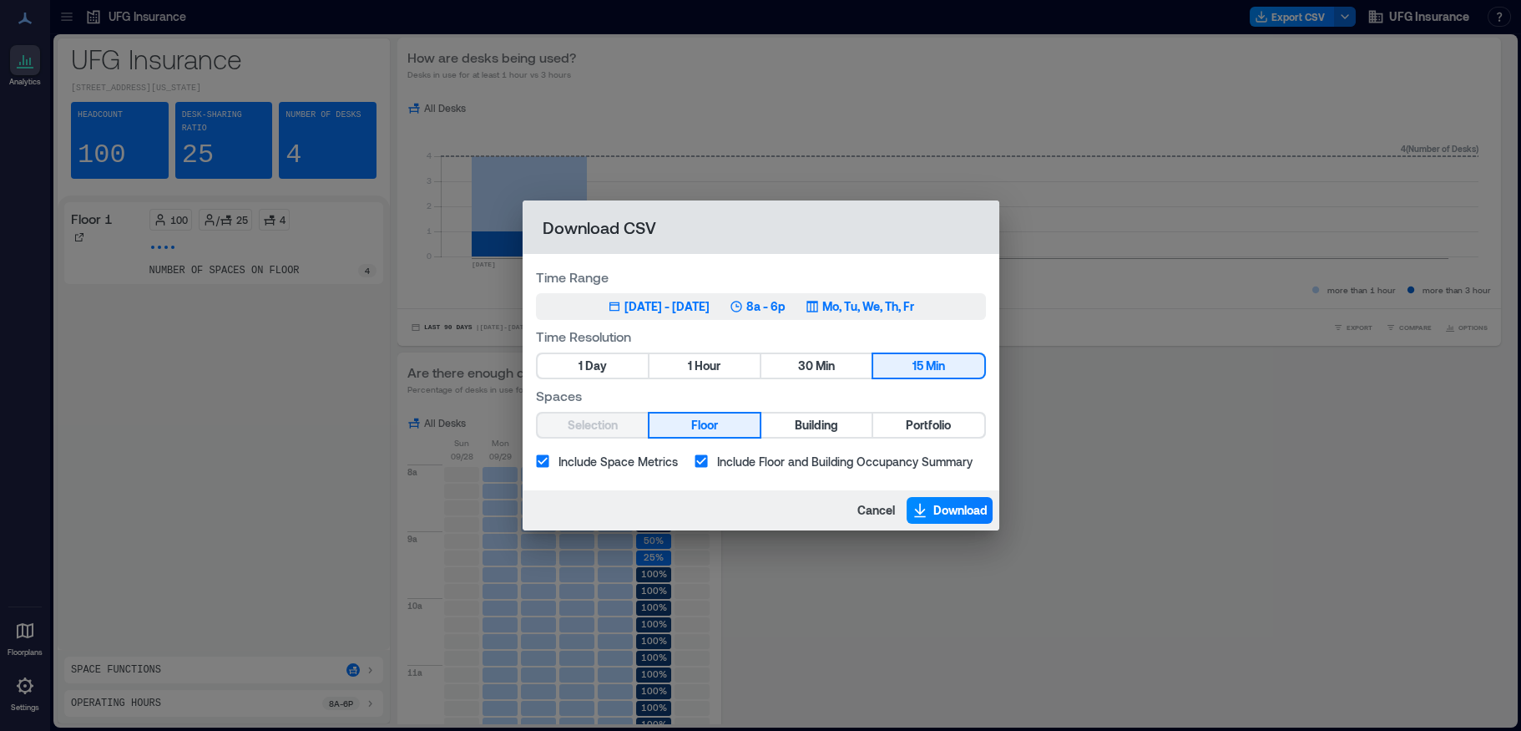
click at [786, 308] on p "8a - 6p" at bounding box center [766, 306] width 39 height 17
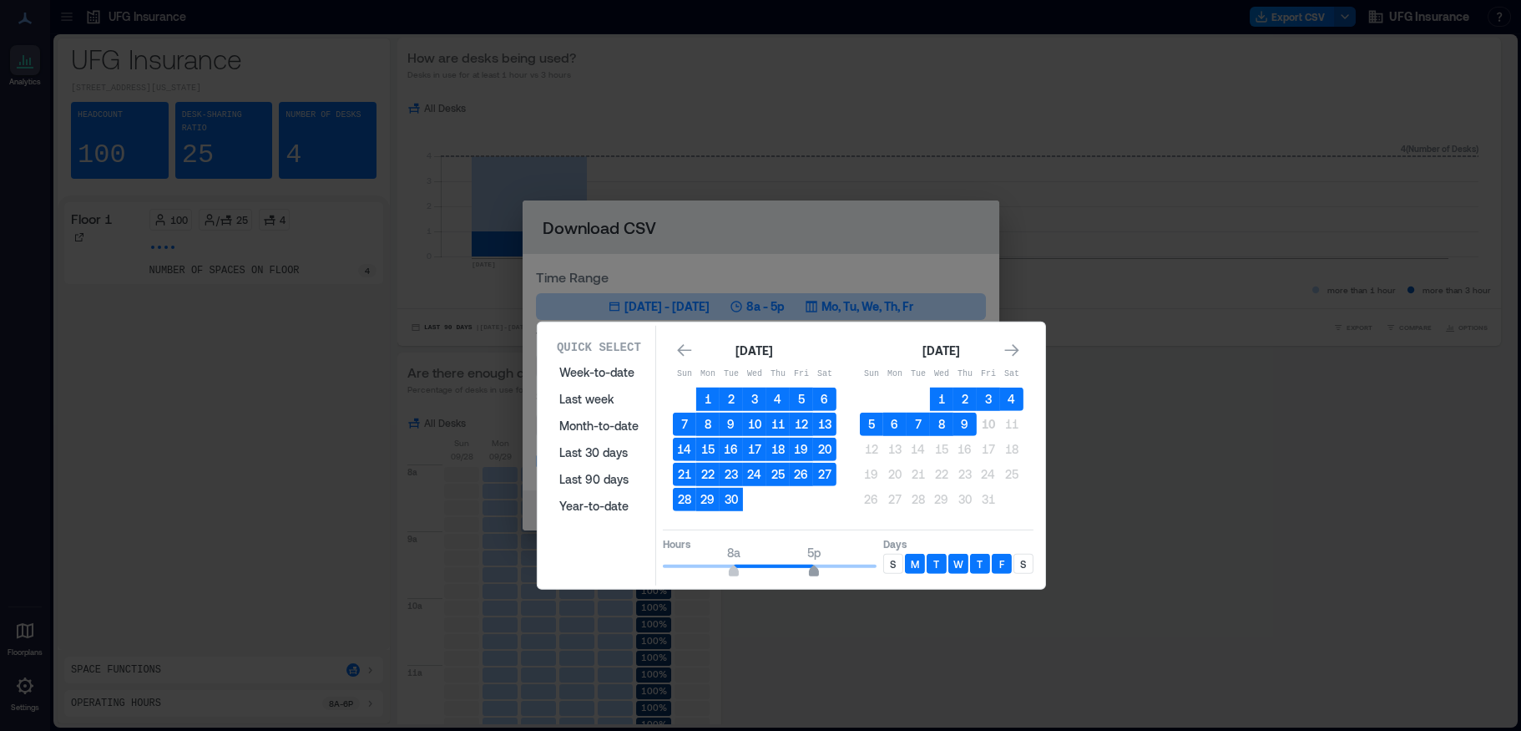
type input "**"
drag, startPoint x: 821, startPoint y: 567, endPoint x: 807, endPoint y: 568, distance: 13.4
click at [807, 570] on span "4p" at bounding box center [806, 573] width 10 height 7
click at [829, 332] on div "[DATE] Sun Mon Tue Wed Thu Fri Sat 1 2 3 4 5 6 7 8 9 10 11 12 13 14 15 16 17 18…" at bounding box center [848, 427] width 371 height 192
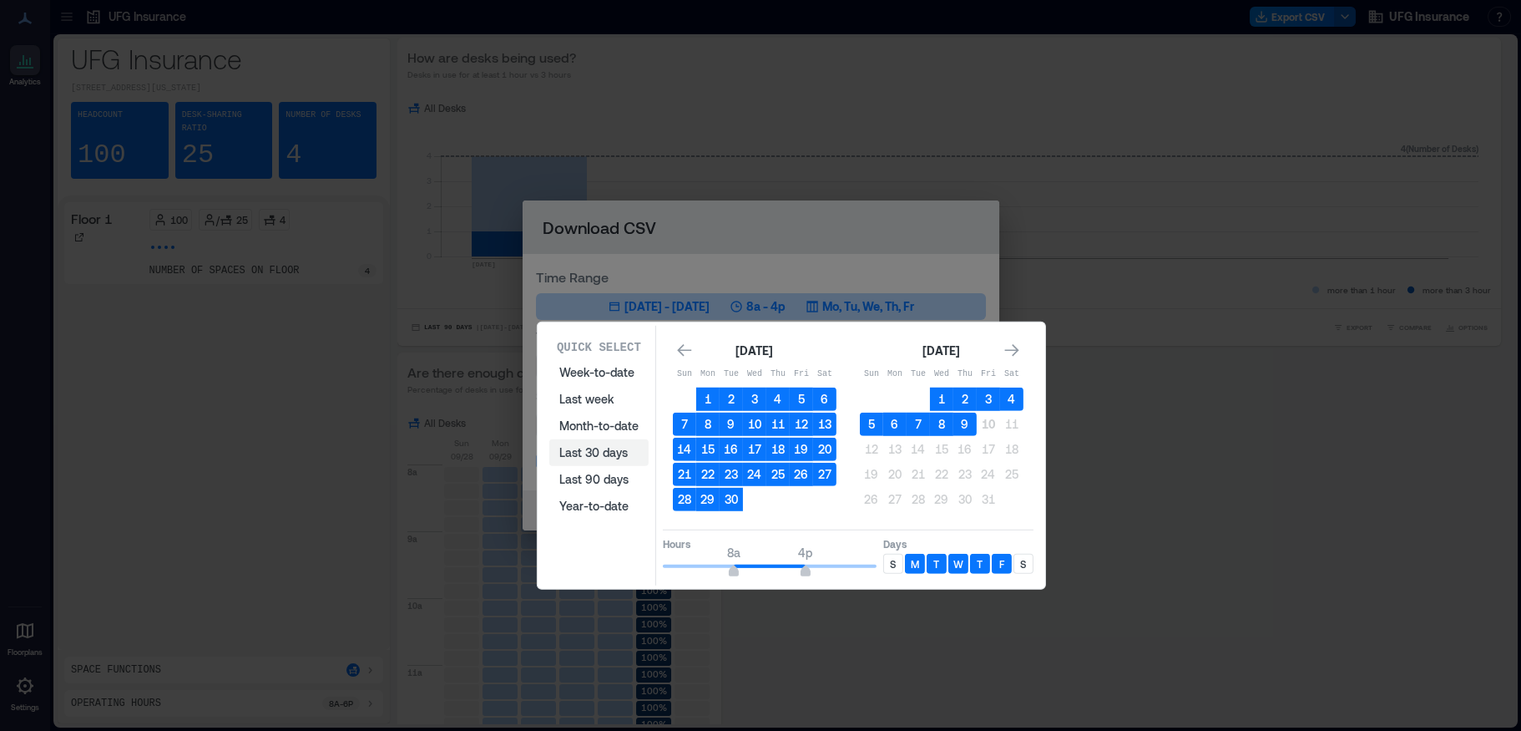
click at [596, 457] on button "Last 30 days" at bounding box center [598, 452] width 99 height 27
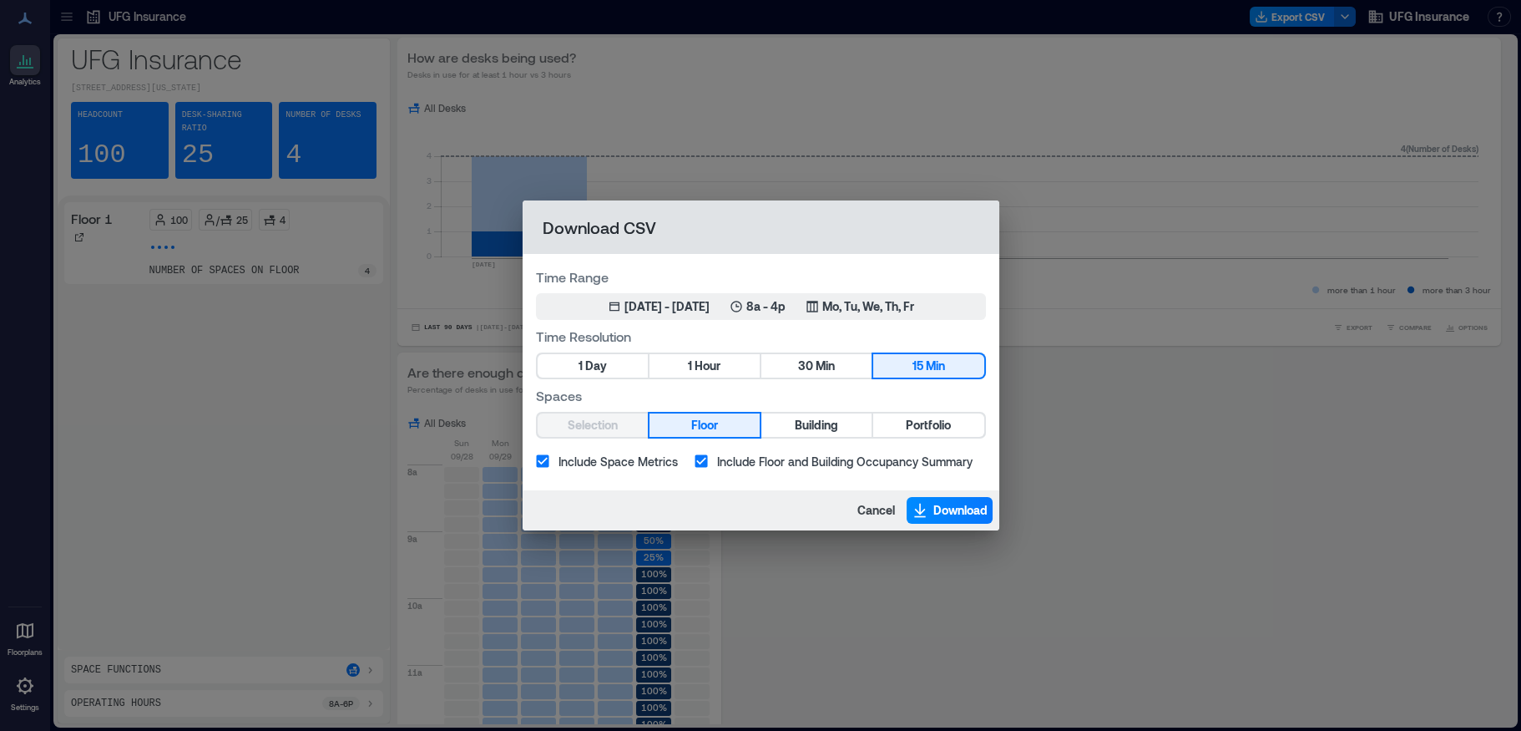
drag, startPoint x: 853, startPoint y: 260, endPoint x: 854, endPoint y: 251, distance: 8.5
click at [617, 362] on button "1 Day" at bounding box center [593, 365] width 110 height 23
click at [676, 366] on button "1 Hour" at bounding box center [705, 365] width 110 height 23
click at [611, 360] on button "1 Day" at bounding box center [593, 365] width 110 height 23
click at [944, 507] on span "Download" at bounding box center [961, 510] width 54 height 17
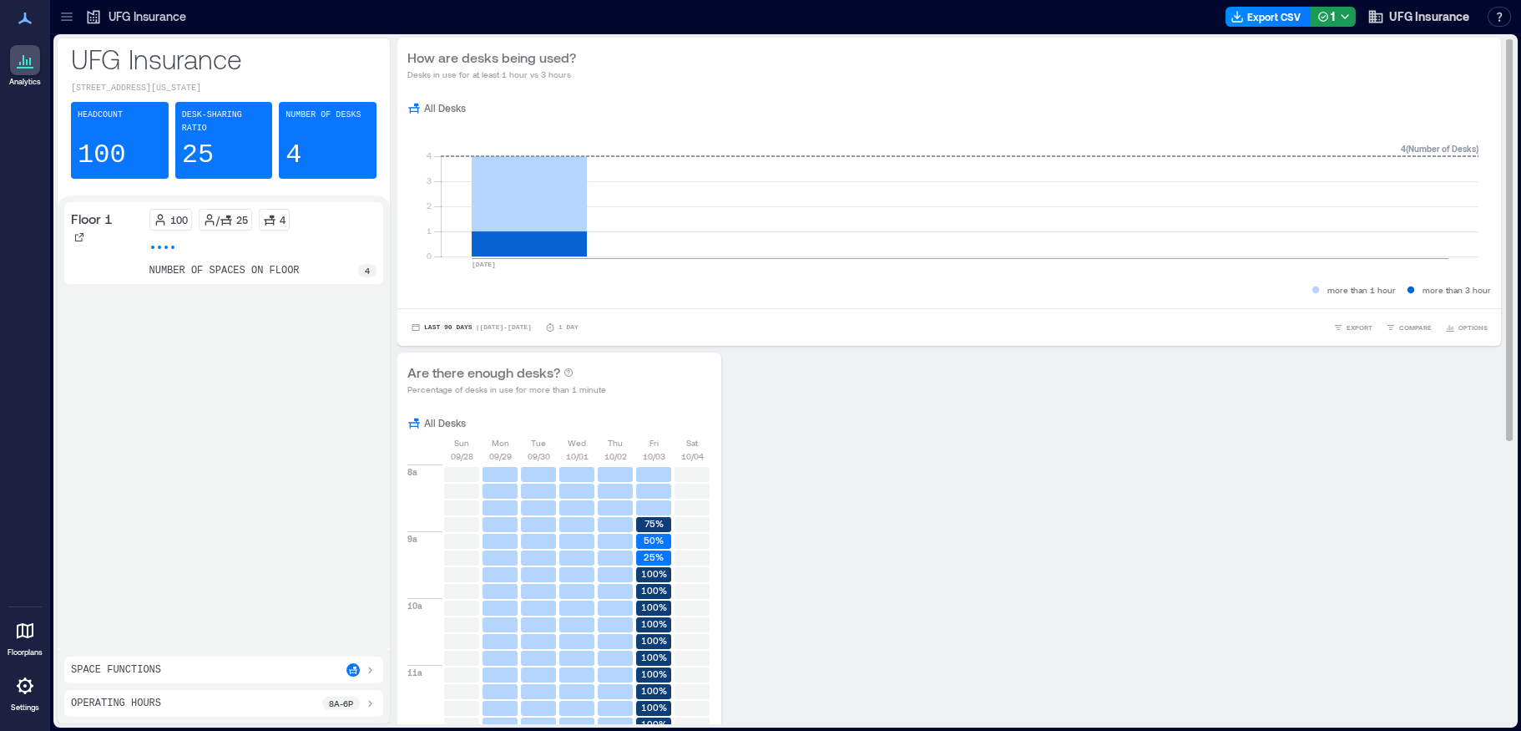
click at [337, 134] on div "Number of Desks 4" at bounding box center [328, 140] width 98 height 77
click at [276, 213] on div "4" at bounding box center [274, 219] width 23 height 13
click at [18, 8] on icon at bounding box center [25, 18] width 20 height 20
click at [20, 10] on icon at bounding box center [25, 18] width 20 height 20
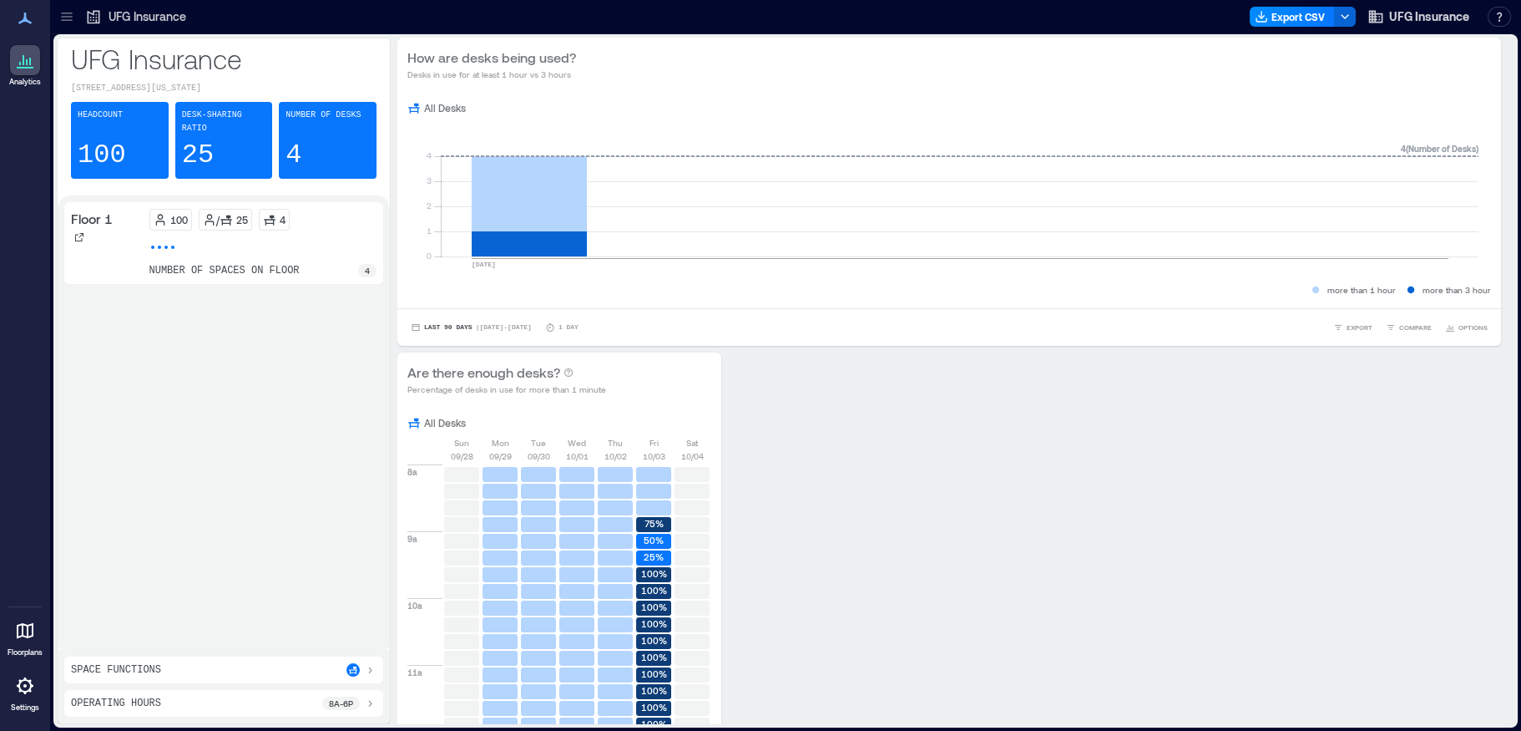
click at [37, 15] on div at bounding box center [25, 18] width 30 height 30
click at [20, 18] on icon at bounding box center [25, 18] width 20 height 20
click at [24, 17] on icon at bounding box center [25, 18] width 20 height 20
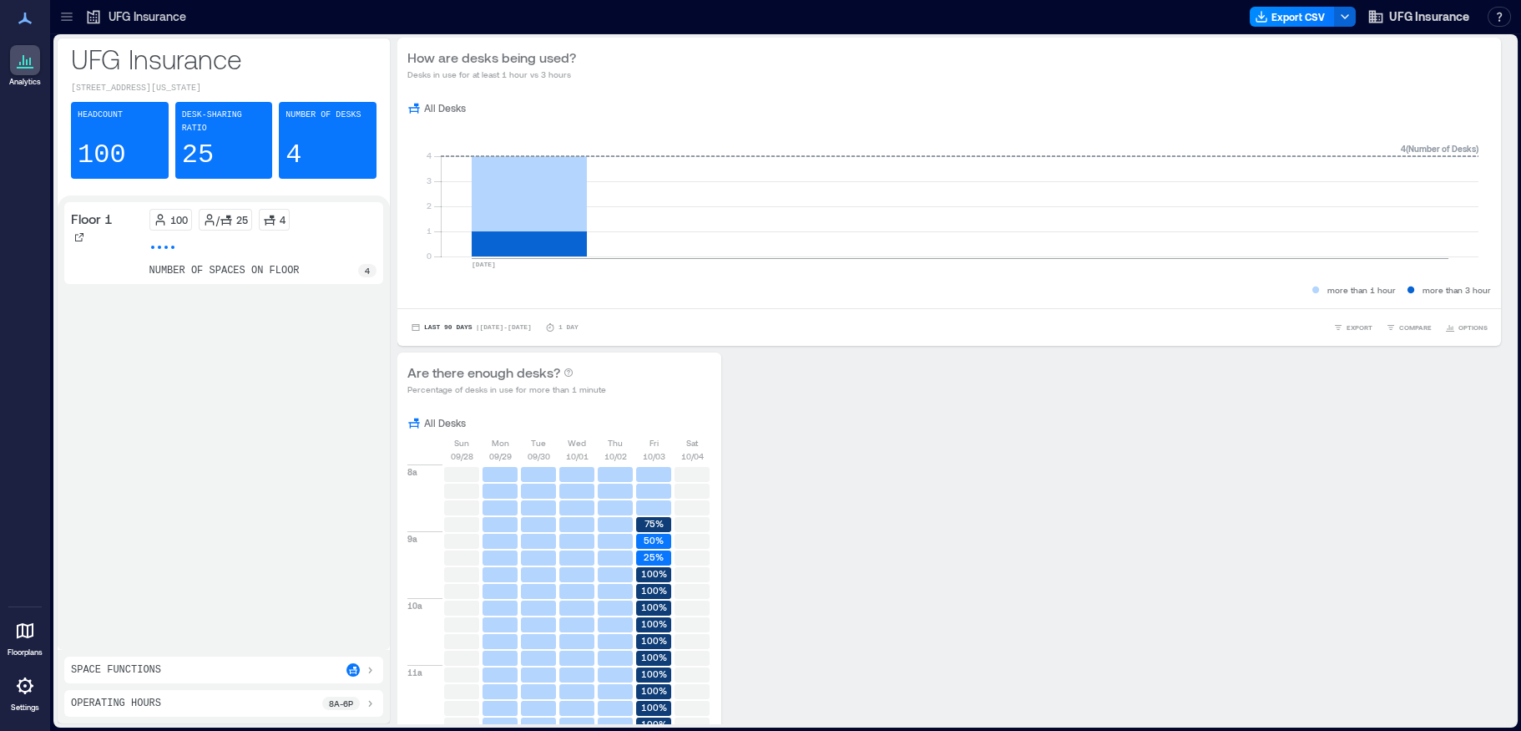
click at [106, 13] on div "UFG Insurance" at bounding box center [135, 16] width 101 height 17
click at [84, 14] on div "UFG Insurance" at bounding box center [135, 16] width 111 height 27
click at [72, 18] on icon at bounding box center [66, 16] width 17 height 17
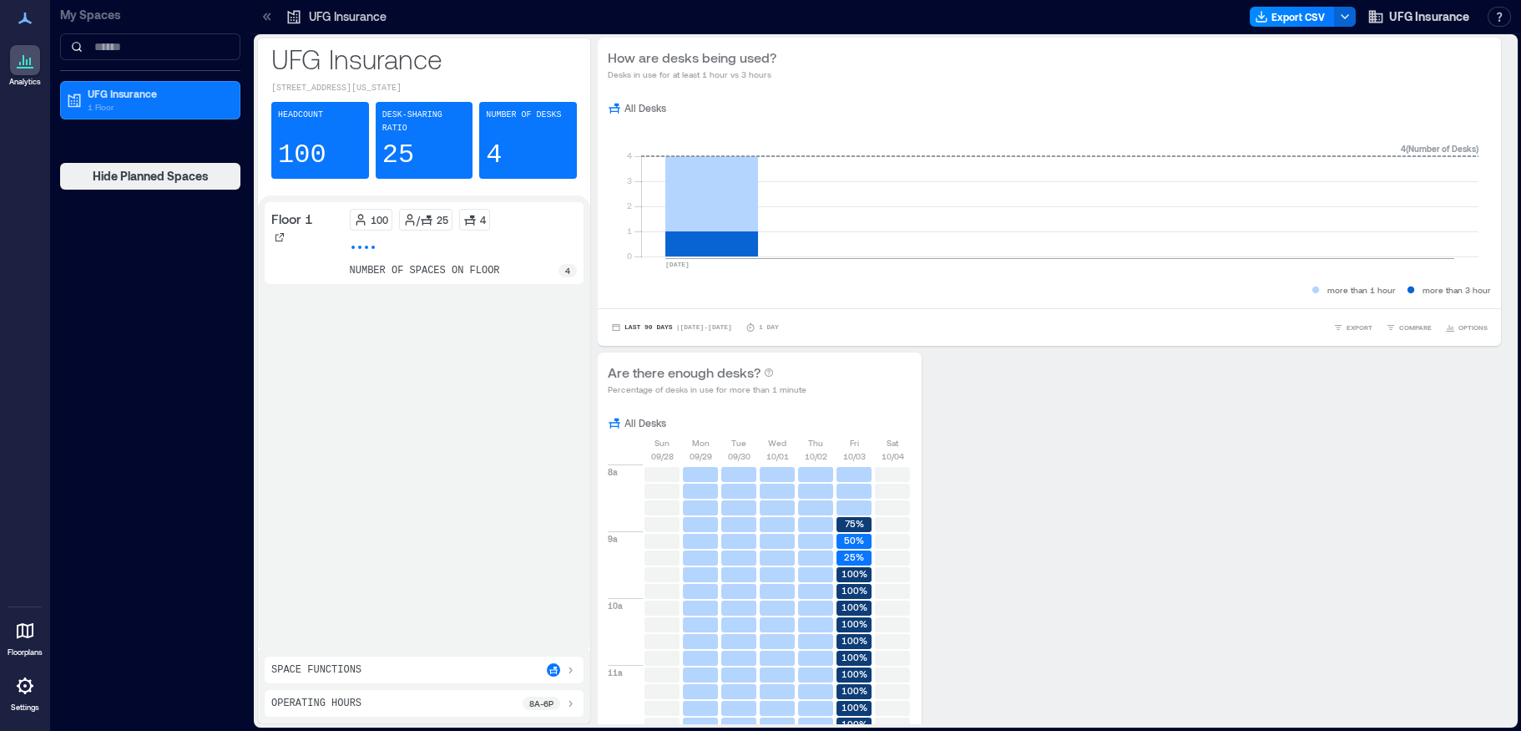
click at [121, 119] on div "UFG Insurance 1 Floor" at bounding box center [150, 100] width 180 height 38
click at [130, 108] on p "1 Floor" at bounding box center [158, 106] width 140 height 13
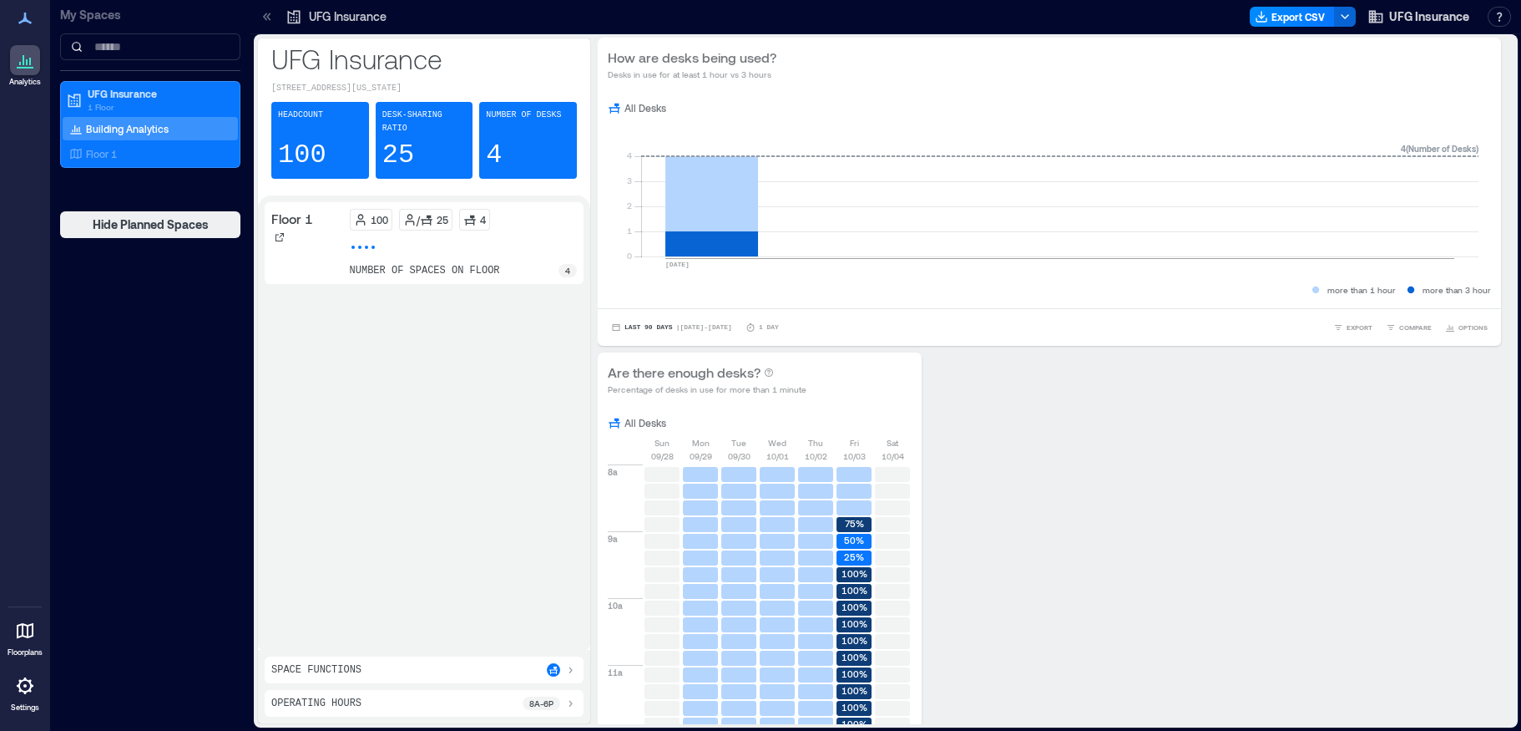
click at [123, 130] on p "Building Analytics" at bounding box center [127, 128] width 83 height 13
click at [110, 152] on p "Floor 1" at bounding box center [101, 153] width 31 height 13
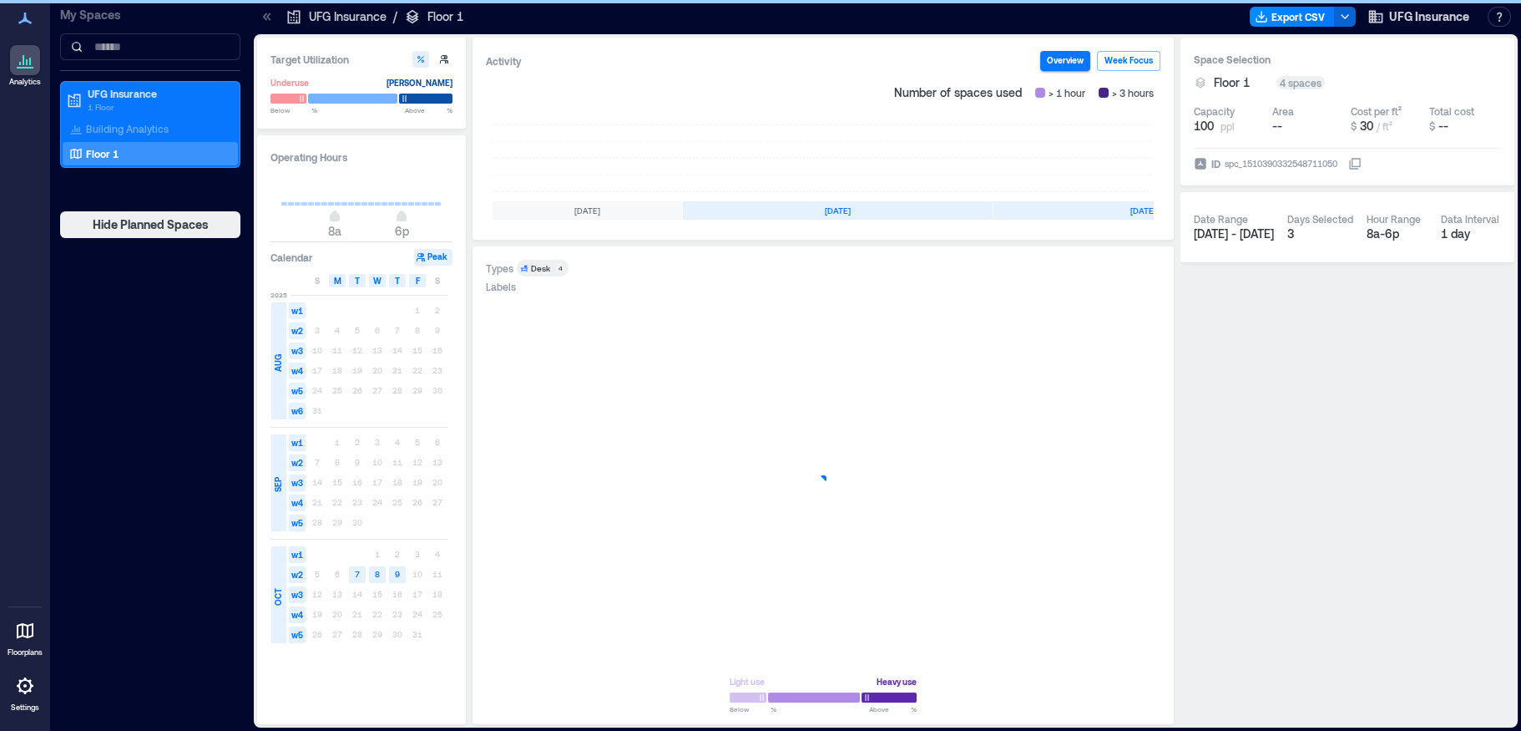
scroll to position [0, 240]
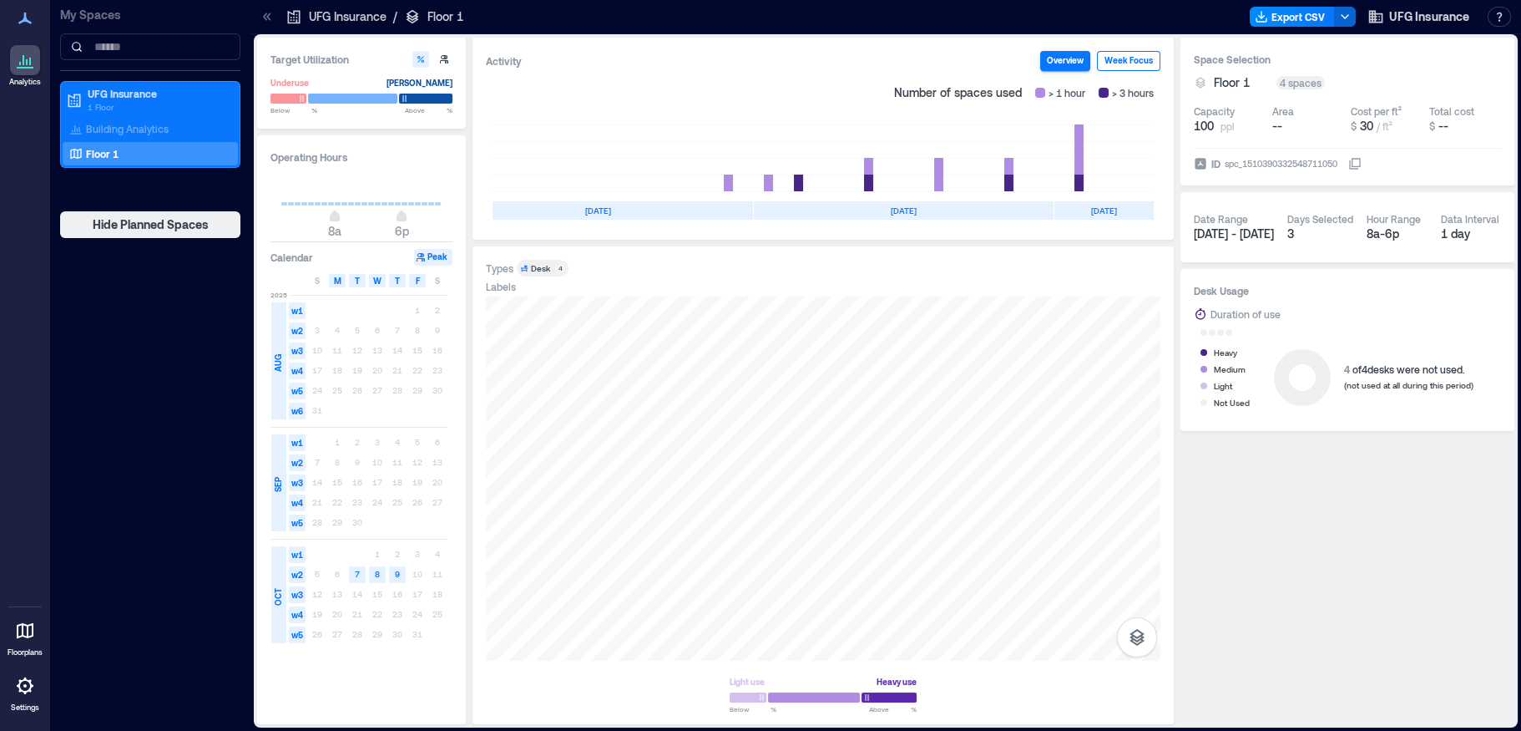
click at [1116, 58] on button "Week Focus" at bounding box center [1128, 61] width 63 height 20
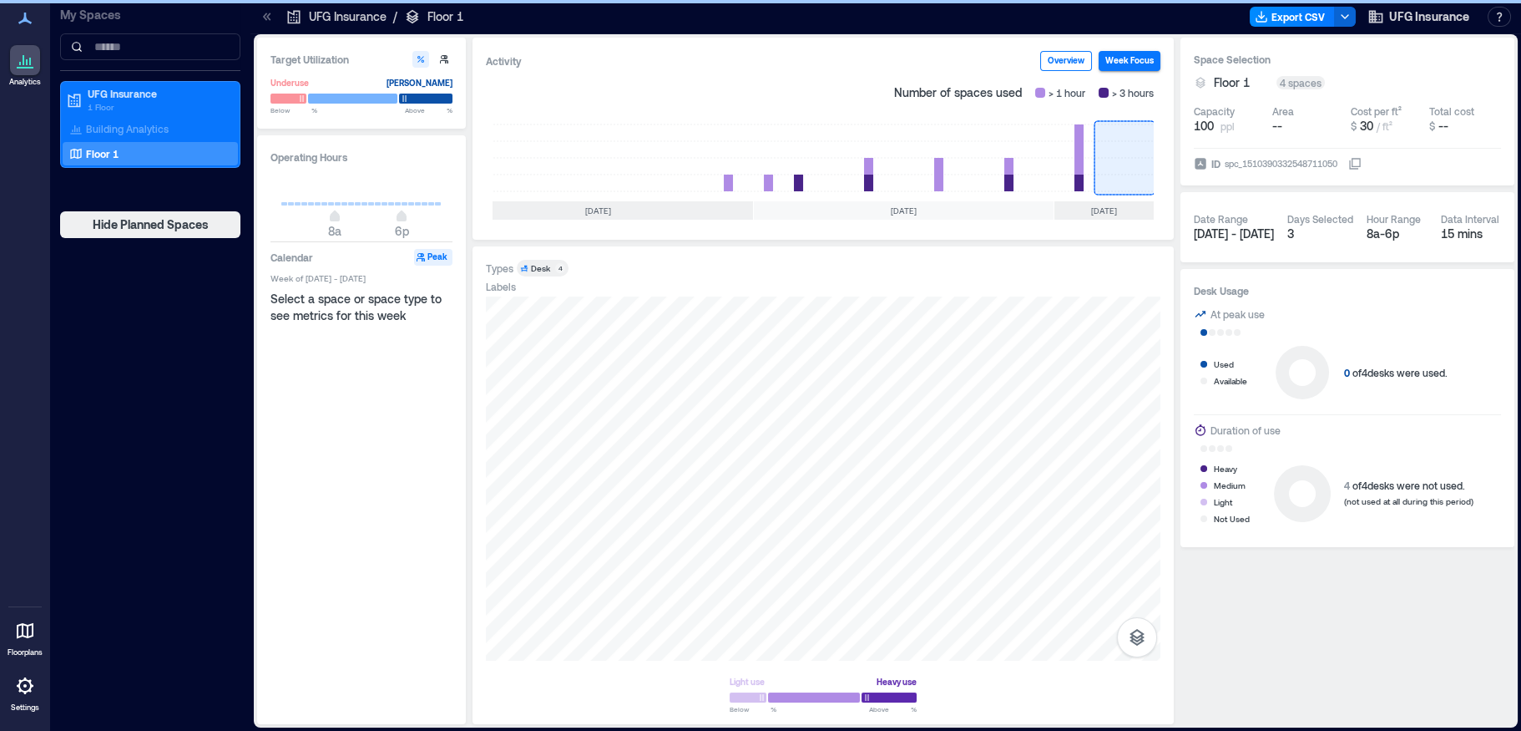
click at [1047, 58] on button "Overview" at bounding box center [1066, 61] width 52 height 20
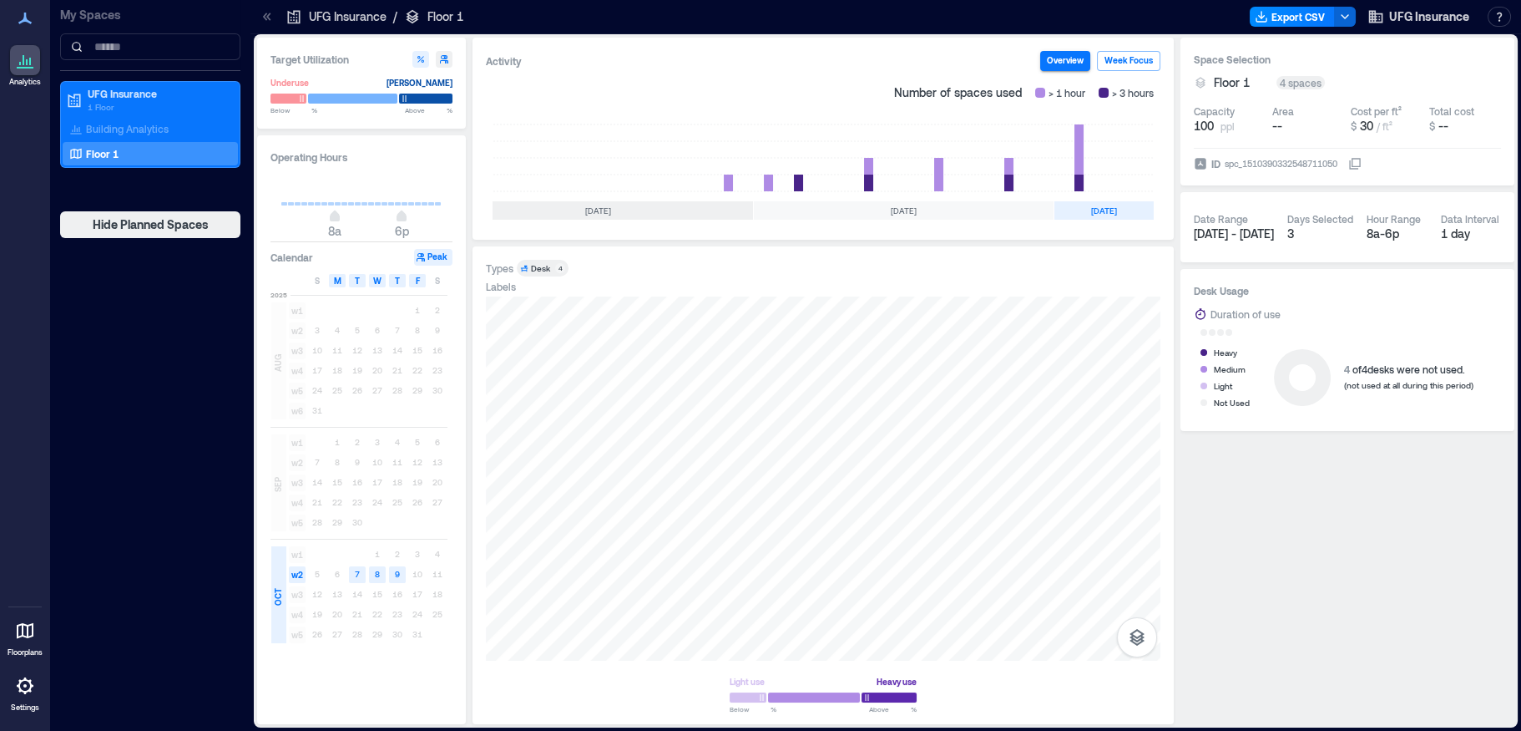
click at [442, 60] on icon "button" at bounding box center [444, 59] width 8 height 8
type input "**"
click at [396, 219] on span "5p" at bounding box center [395, 218] width 10 height 7
